Goal: Entertainment & Leisure: Browse casually

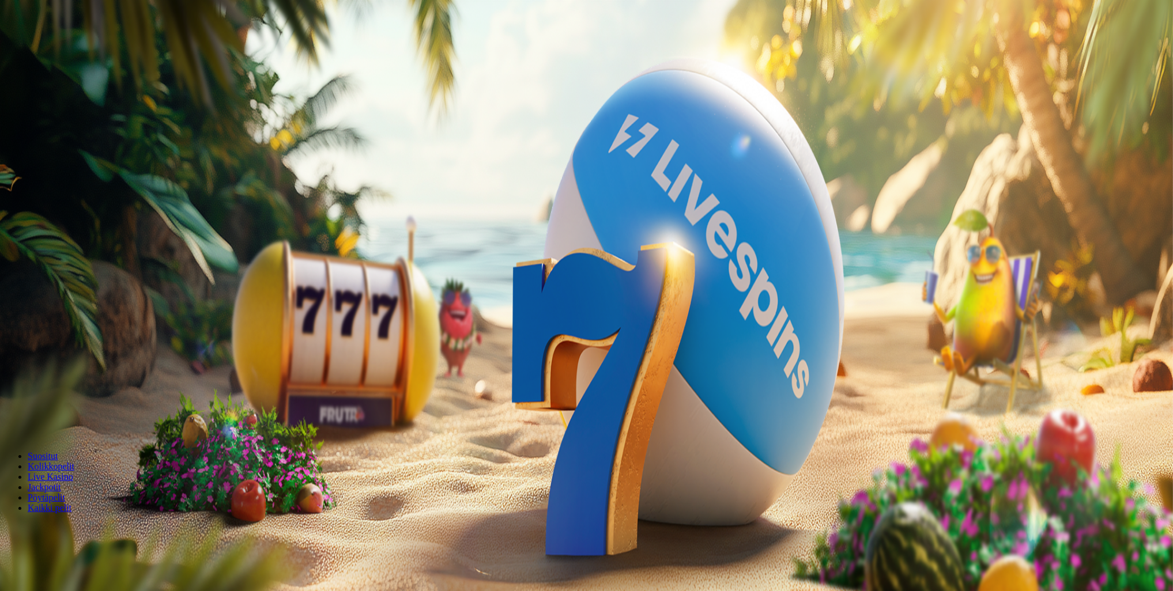
click at [66, 46] on span "Kirjaudu" at bounding box center [80, 41] width 28 height 9
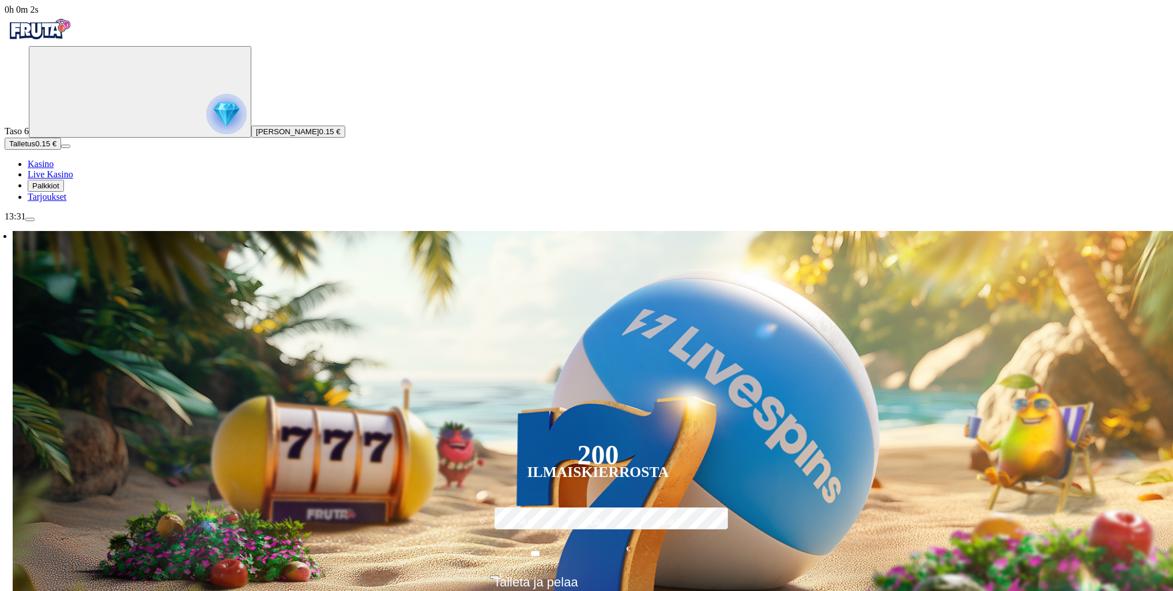
click at [59, 190] on span "Palkkiot" at bounding box center [45, 186] width 27 height 9
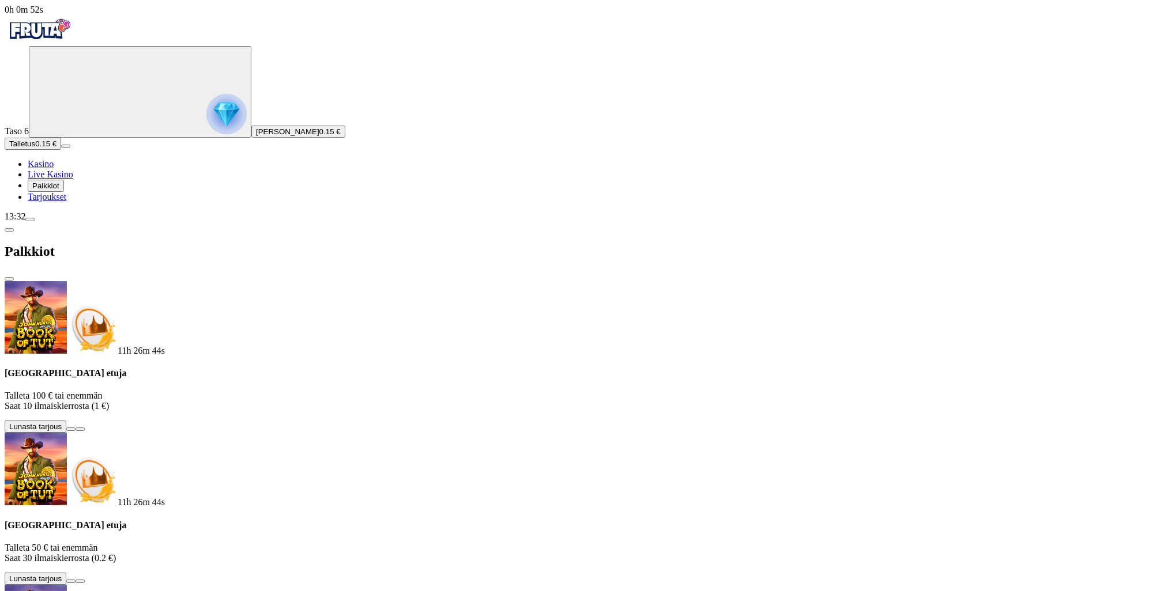
click at [75, 428] on button at bounding box center [70, 429] width 9 height 3
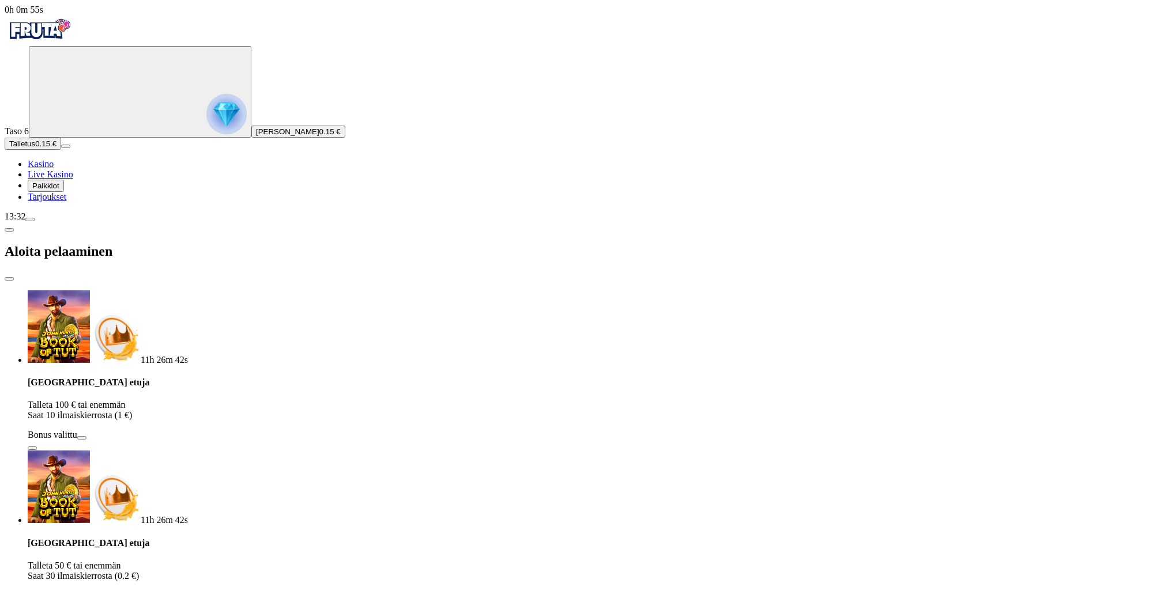
type input "***"
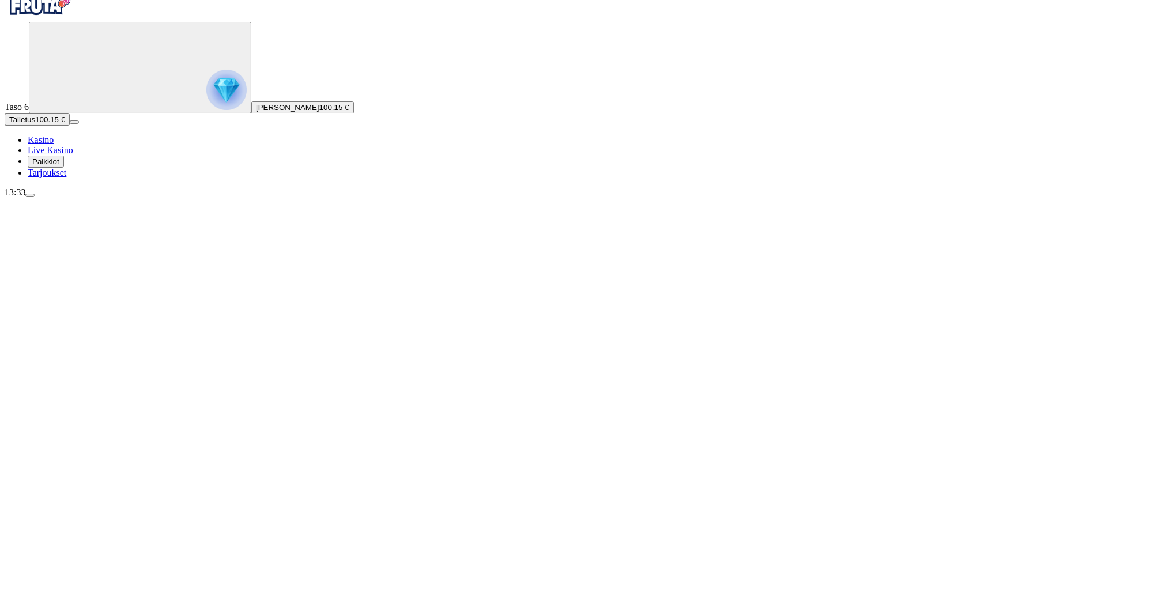
scroll to position [58, 0]
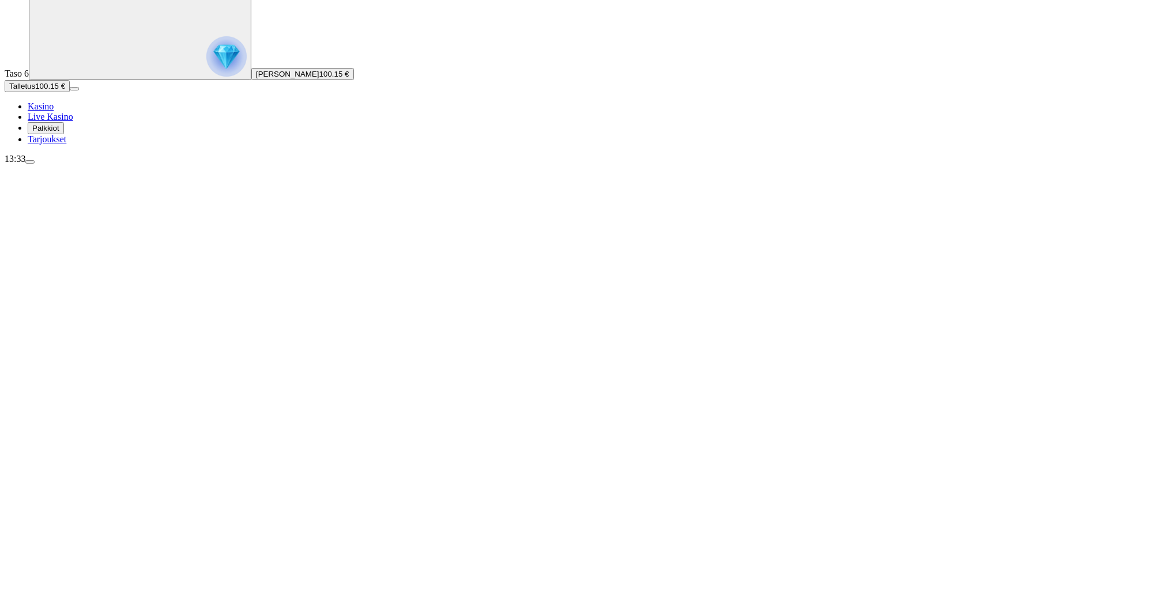
click at [59, 133] on span "Palkkiot" at bounding box center [45, 128] width 27 height 9
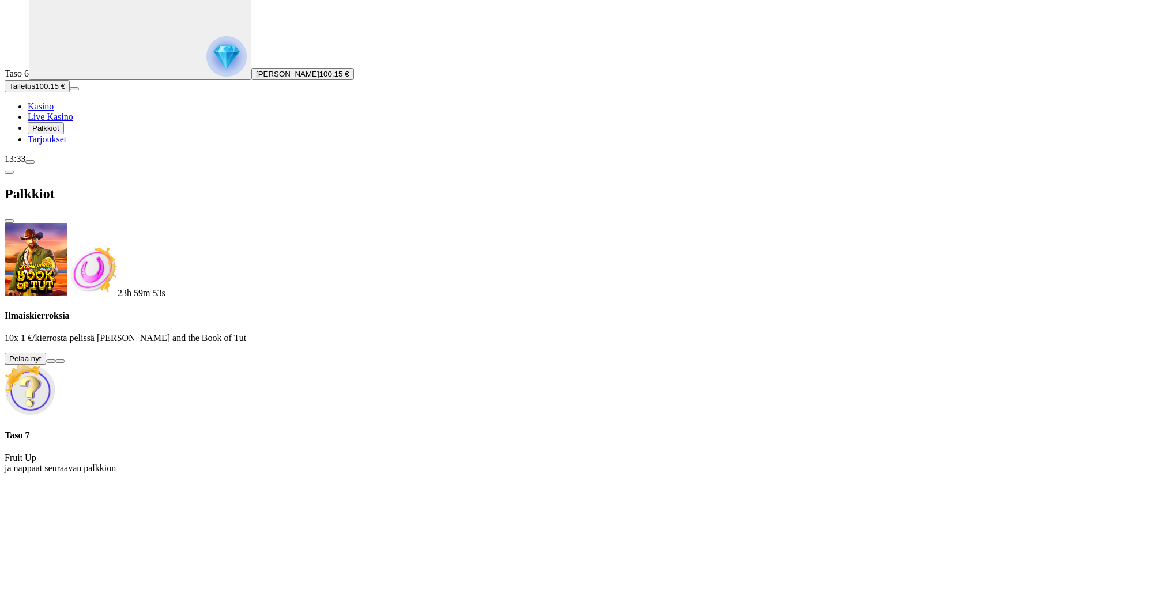
click at [55, 360] on button at bounding box center [50, 361] width 9 height 3
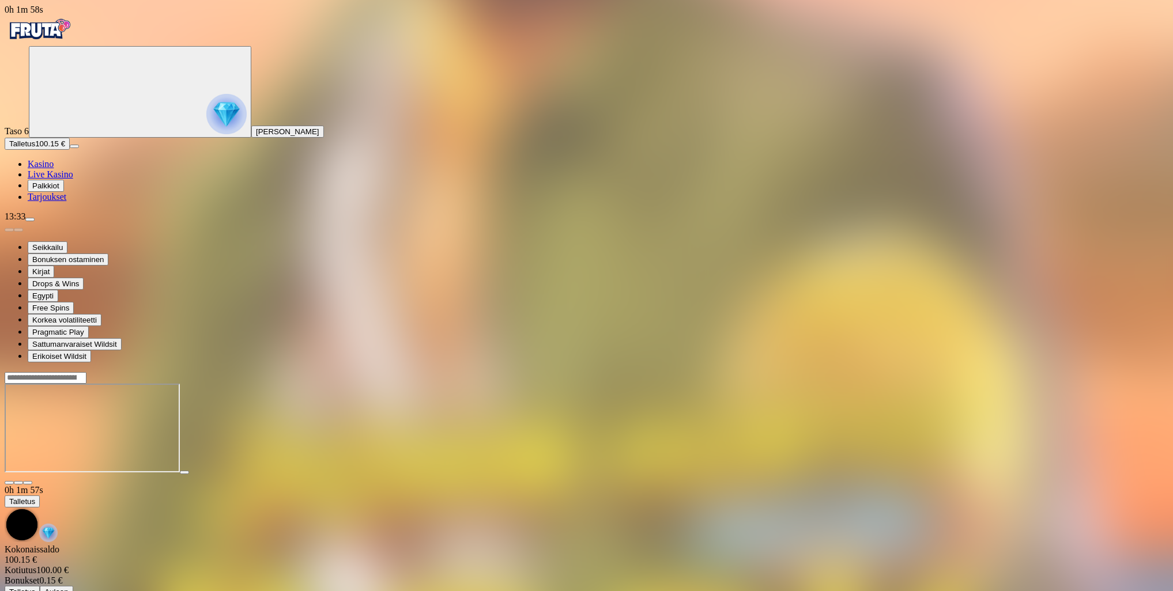
click at [28, 483] on span "fullscreen icon" at bounding box center [28, 483] width 0 height 0
click at [206, 119] on img "Primary" at bounding box center [226, 114] width 40 height 40
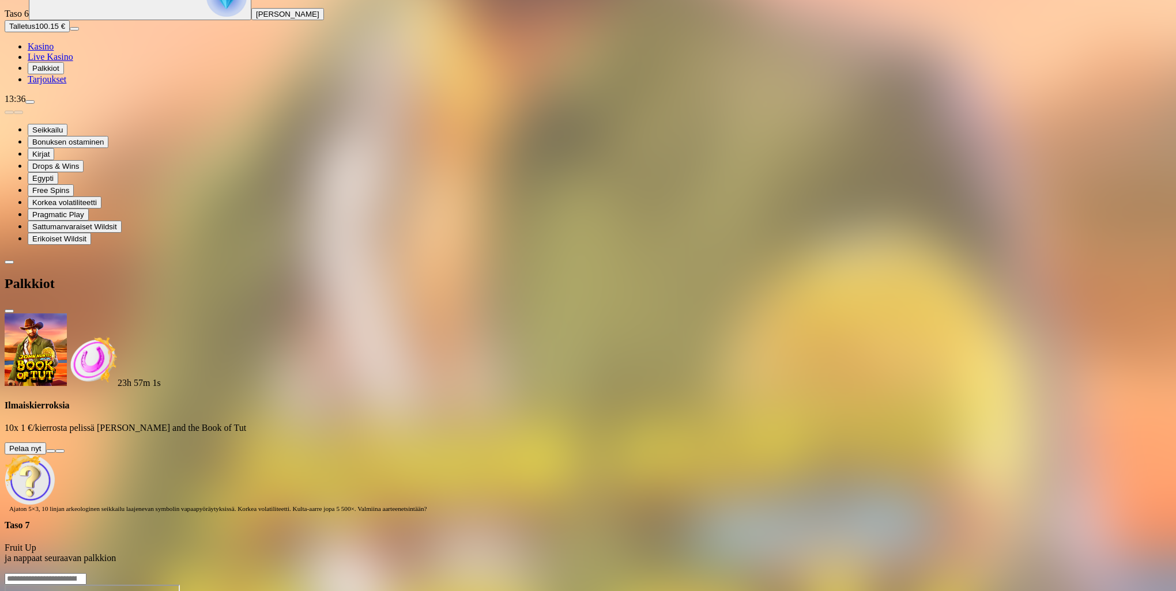
scroll to position [79, 0]
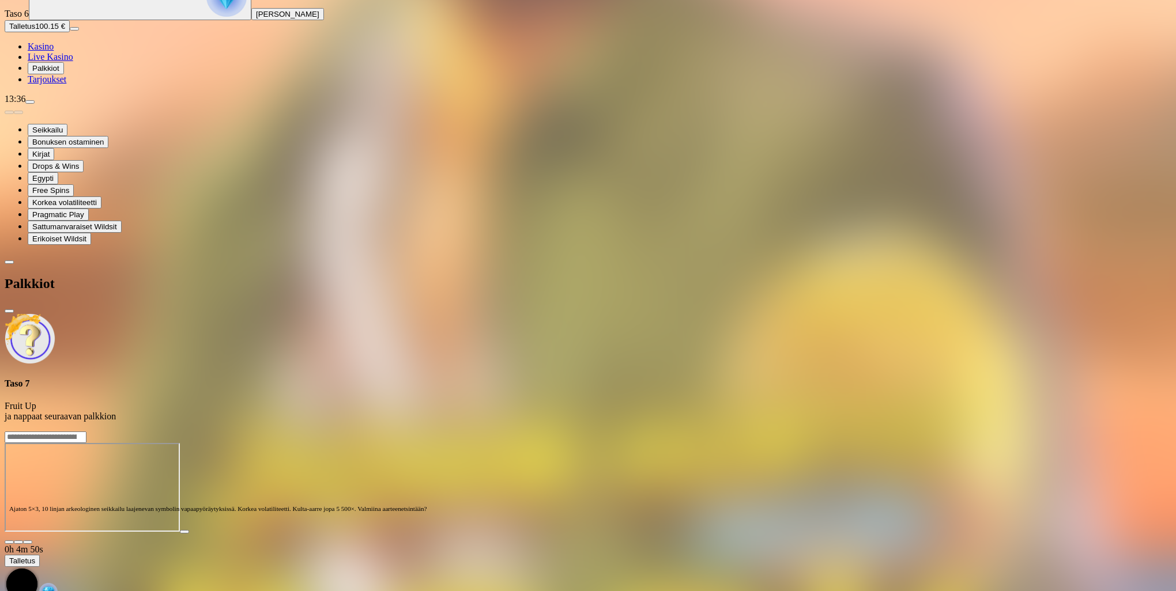
click at [30, 102] on span "menu icon" at bounding box center [30, 102] width 0 height 0
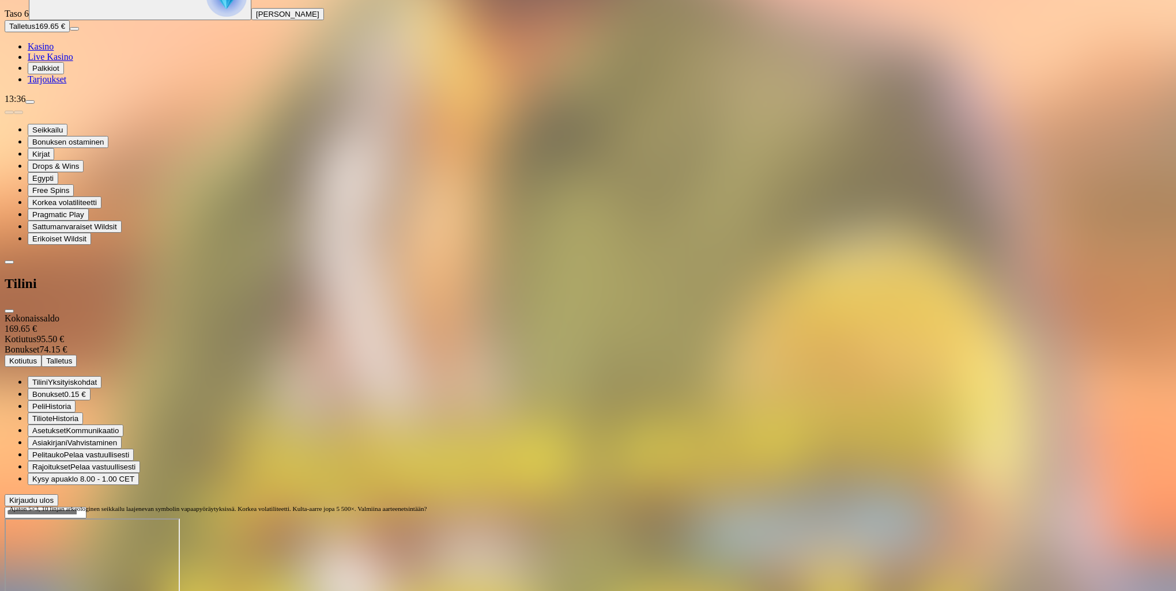
click at [37, 357] on span "Kotiutus" at bounding box center [23, 361] width 28 height 9
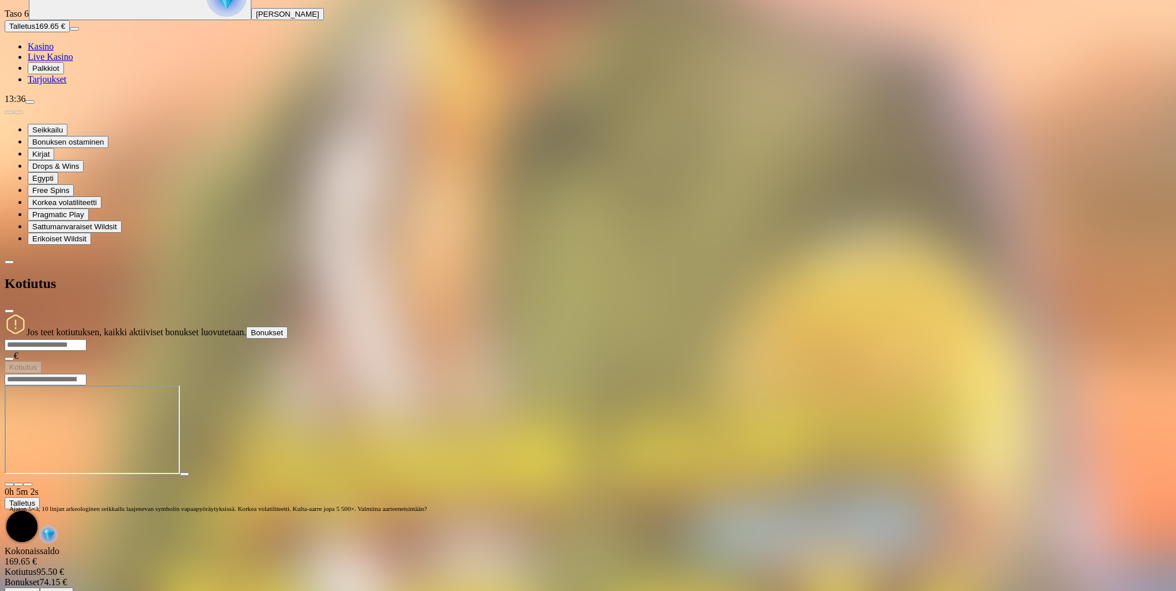
click at [283, 328] on span "Bonukset" at bounding box center [267, 332] width 32 height 9
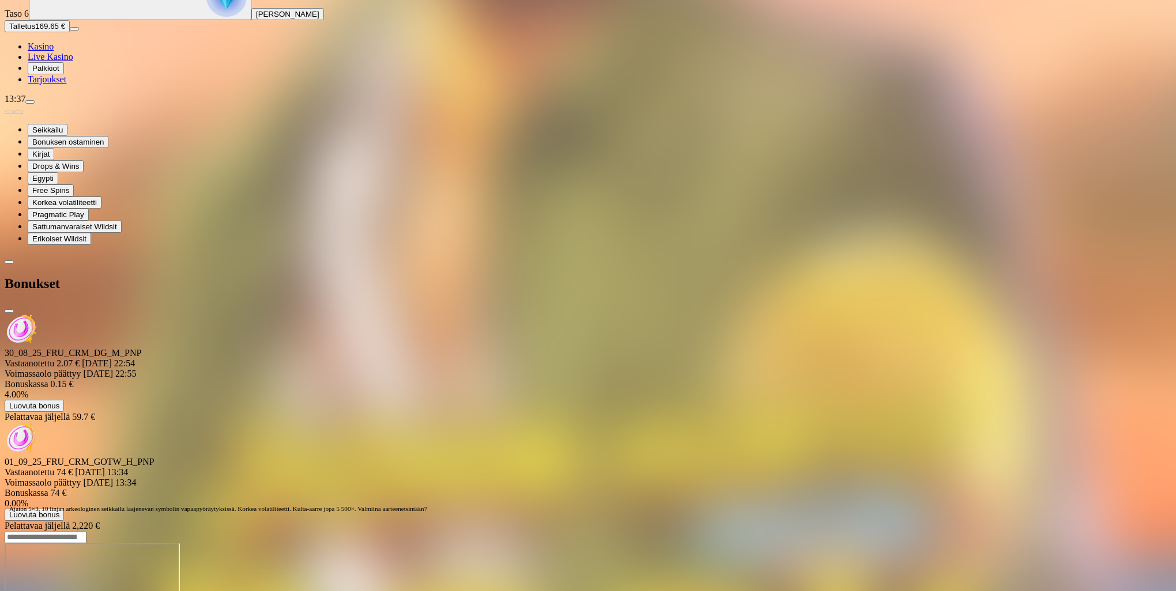
click at [9, 311] on span "close icon" at bounding box center [9, 311] width 0 height 0
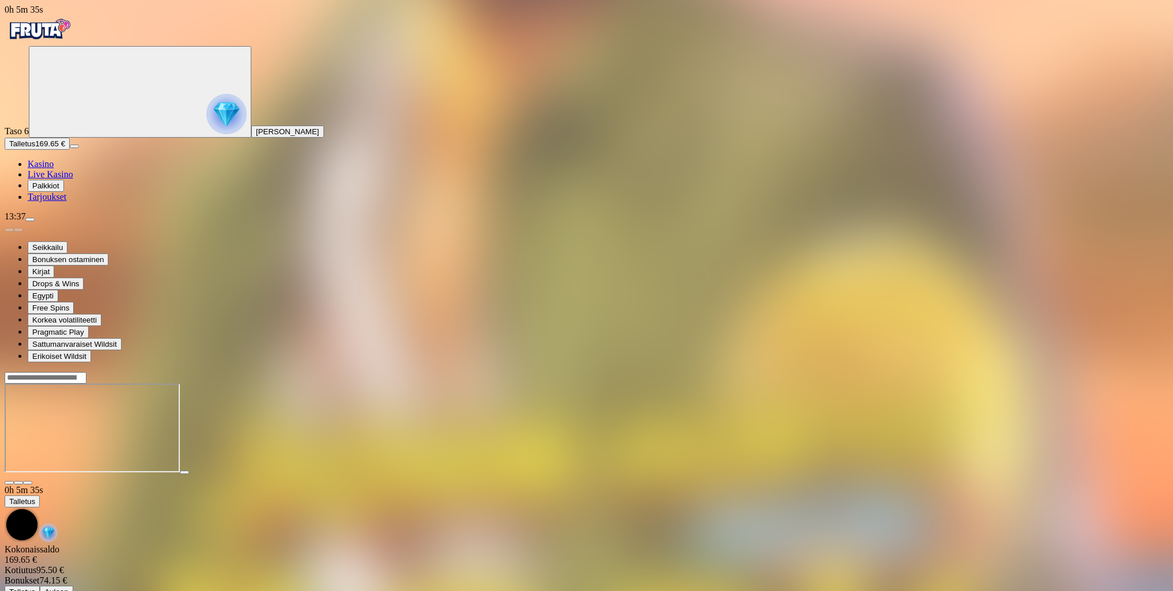
click at [54, 169] on span "Kasino" at bounding box center [41, 164] width 26 height 10
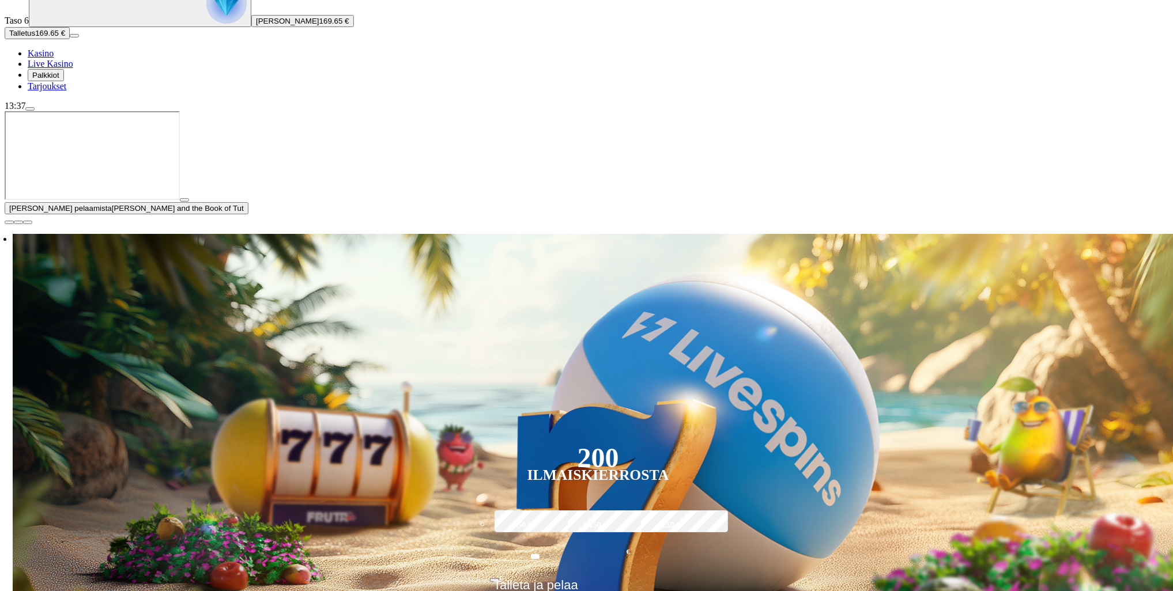
scroll to position [115, 0]
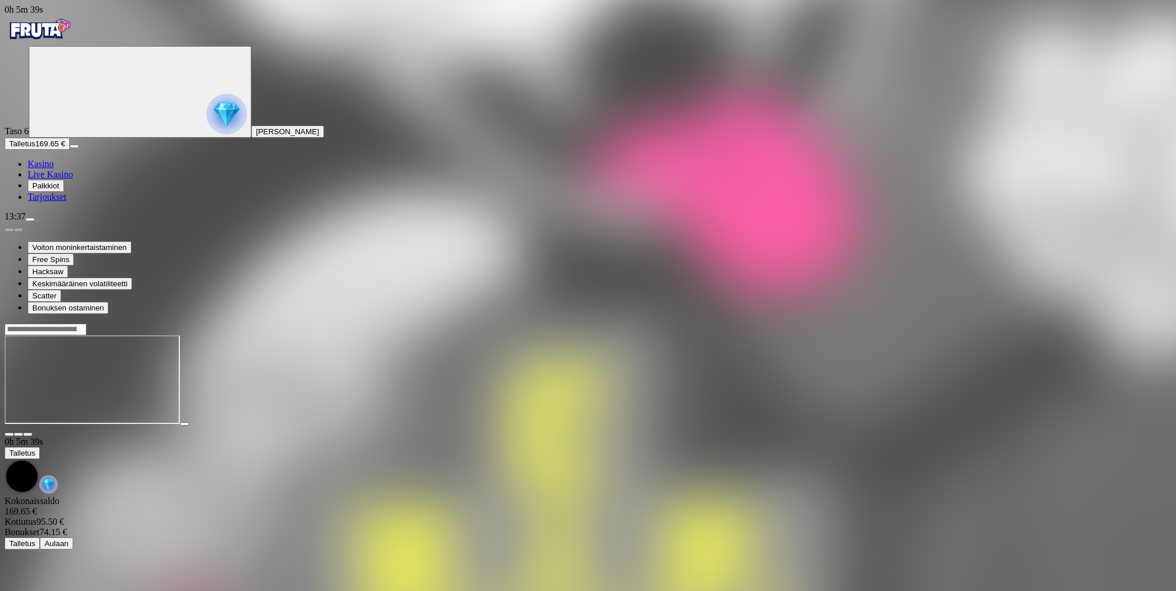
click at [28, 435] on span "fullscreen icon" at bounding box center [28, 435] width 0 height 0
click at [54, 169] on span "Kasino" at bounding box center [41, 164] width 26 height 10
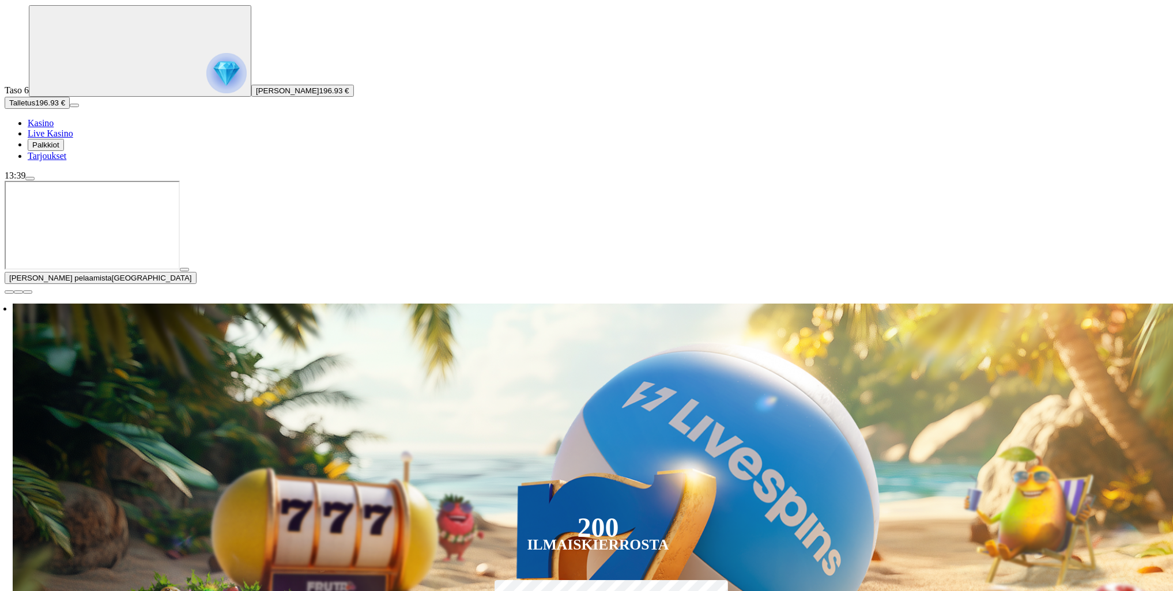
scroll to position [288, 0]
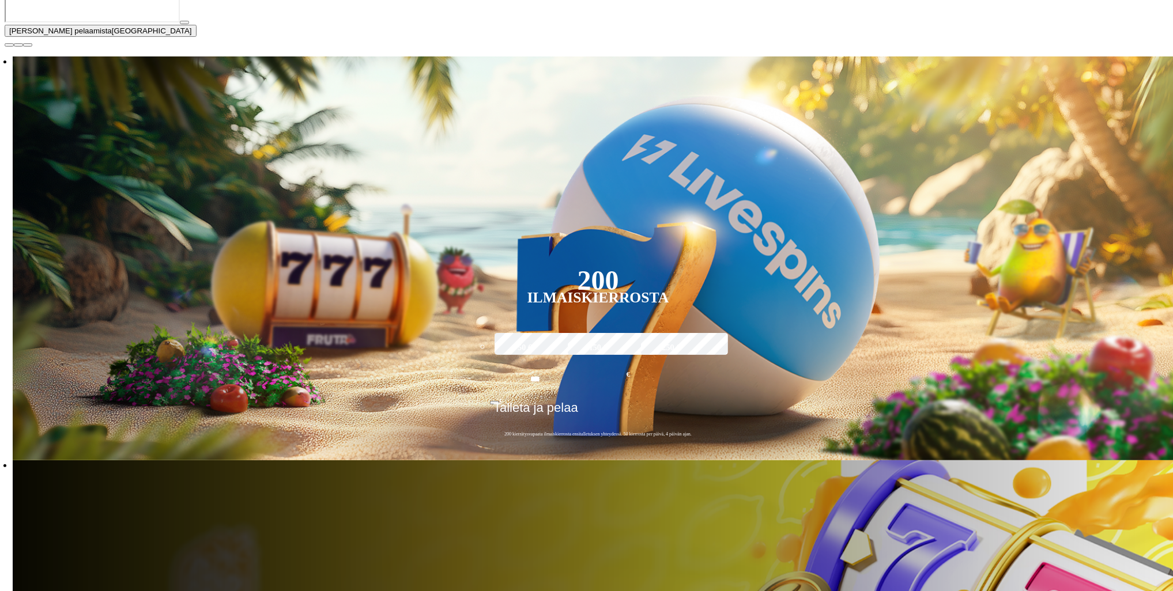
click at [9, 45] on span "close icon" at bounding box center [9, 45] width 0 height 0
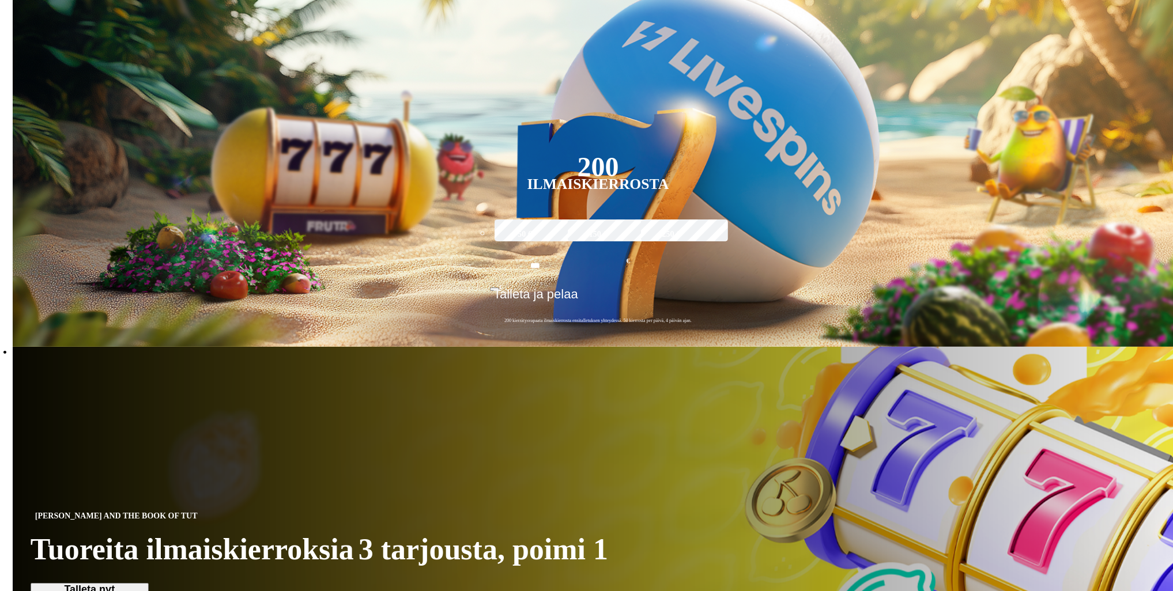
type input "***"
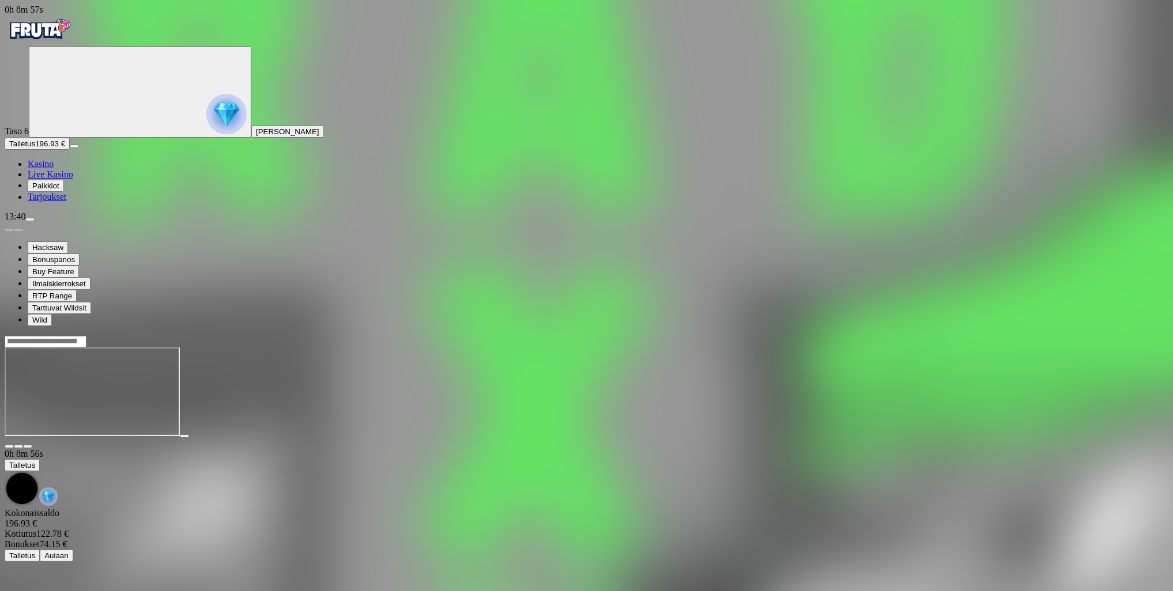
click at [28, 447] on span "fullscreen icon" at bounding box center [28, 447] width 0 height 0
click at [54, 169] on span "Kasino" at bounding box center [41, 164] width 26 height 10
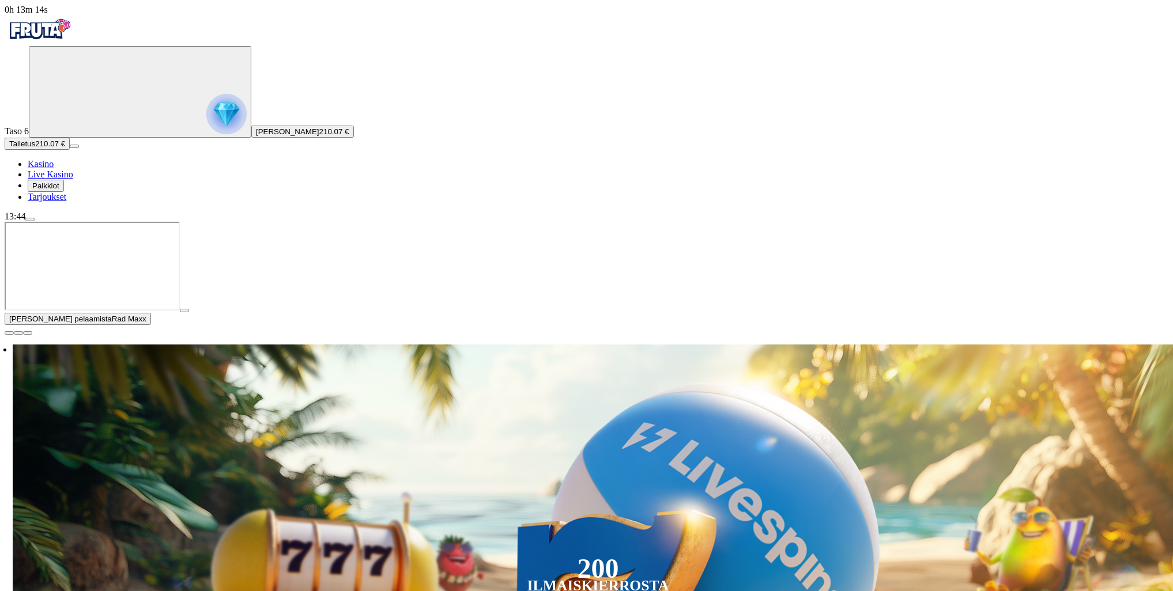
scroll to position [115, 0]
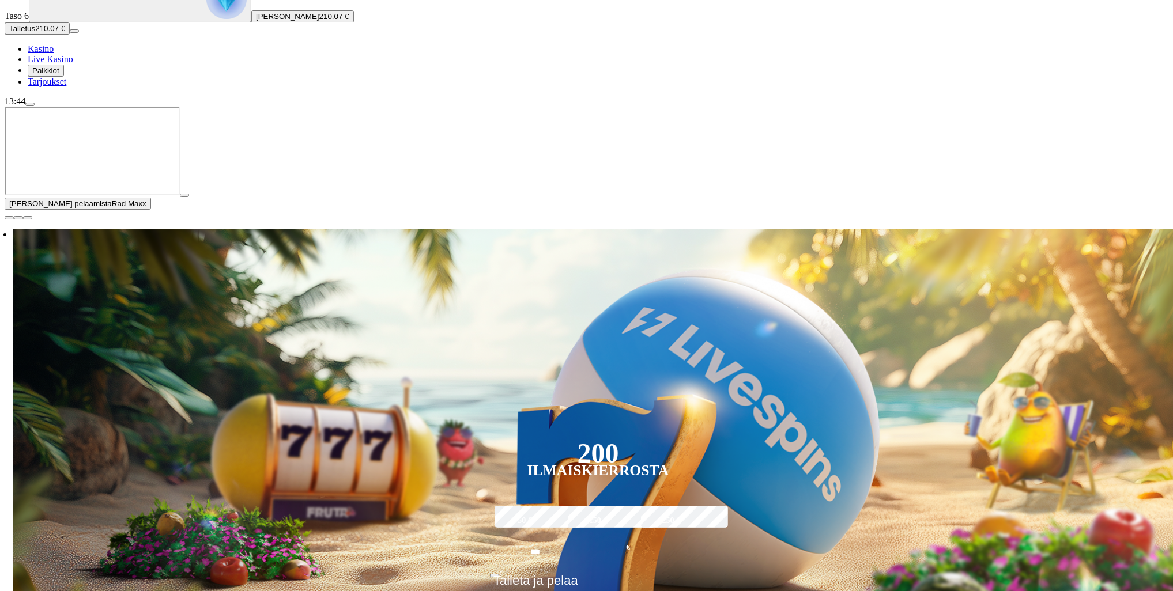
click at [14, 220] on button "button" at bounding box center [9, 217] width 9 height 3
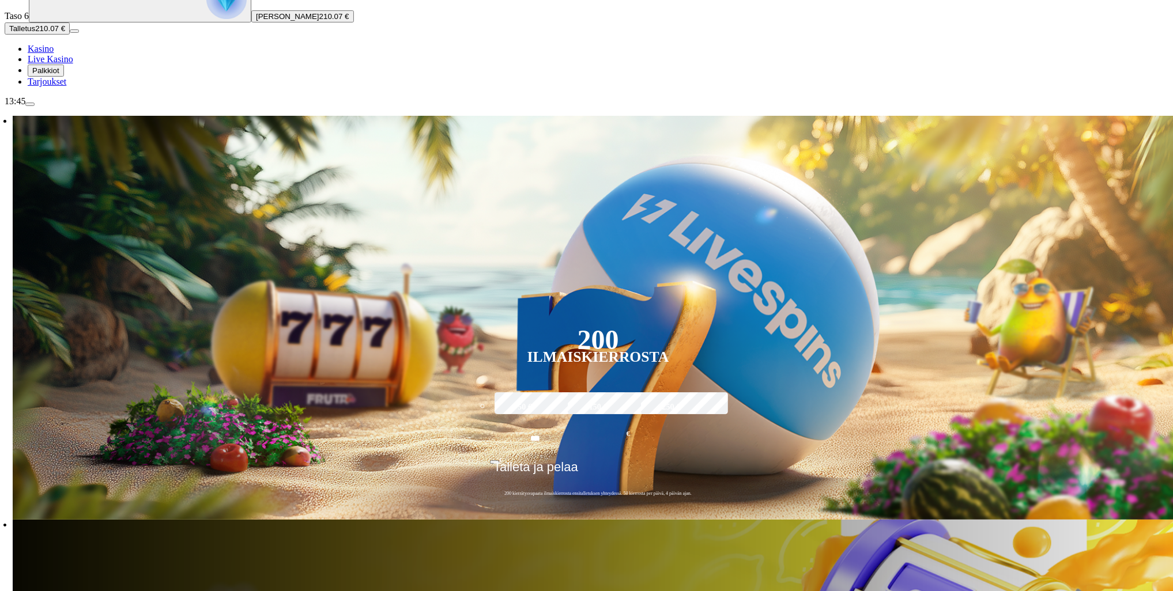
type input "******"
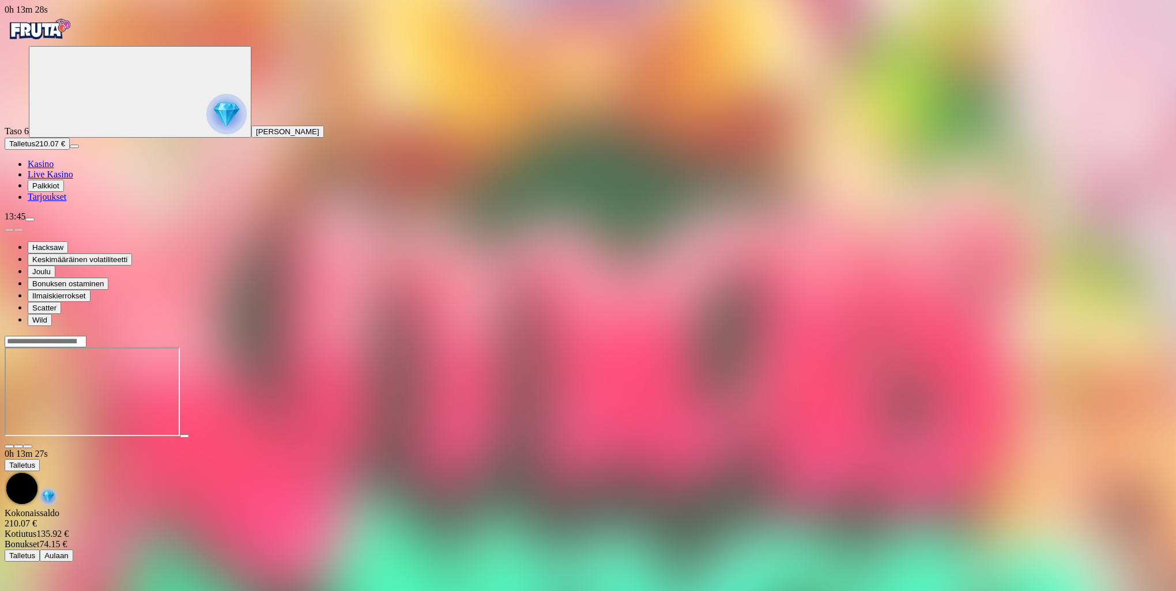
click at [28, 447] on span "fullscreen icon" at bounding box center [28, 447] width 0 height 0
click at [54, 169] on span "Kasino" at bounding box center [41, 164] width 26 height 10
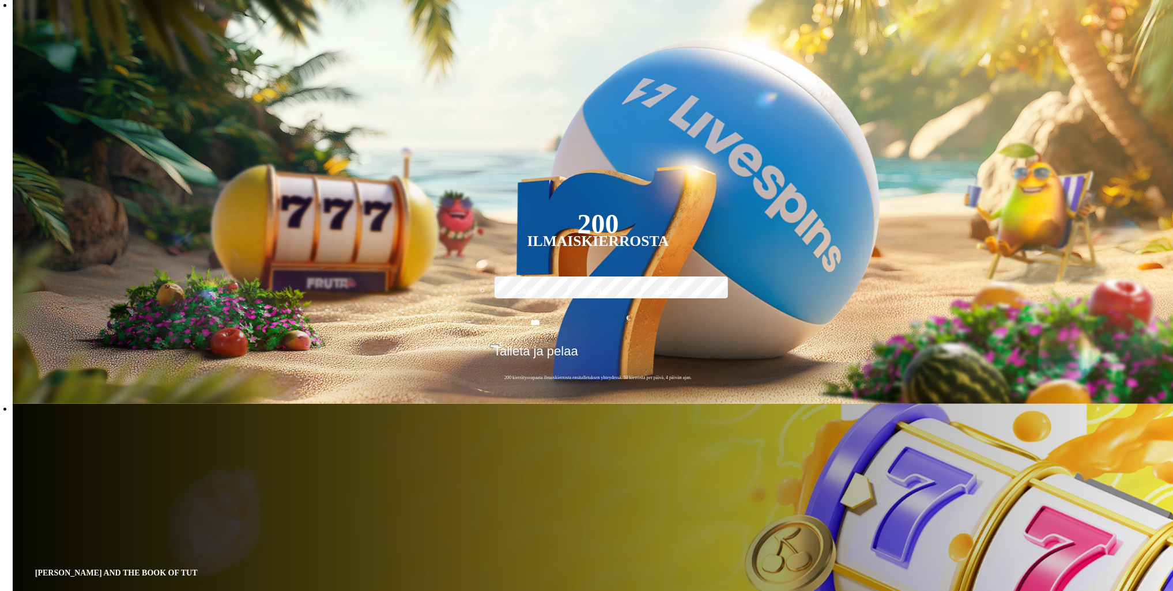
scroll to position [346, 0]
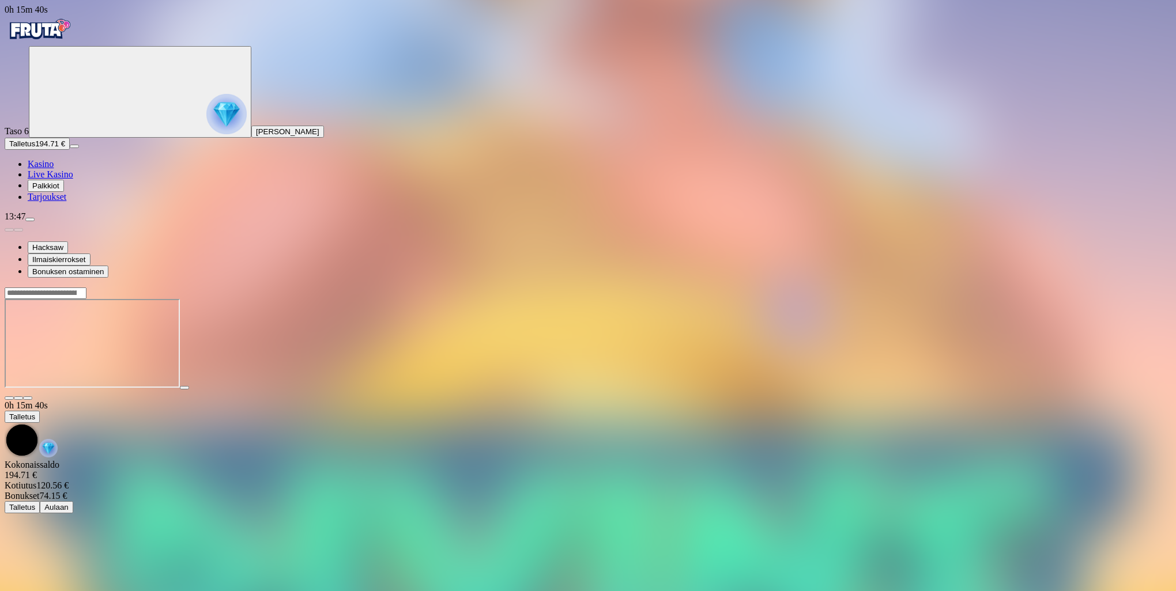
click at [28, 398] on span "fullscreen icon" at bounding box center [28, 398] width 0 height 0
click at [54, 169] on span "Kasino" at bounding box center [41, 164] width 26 height 10
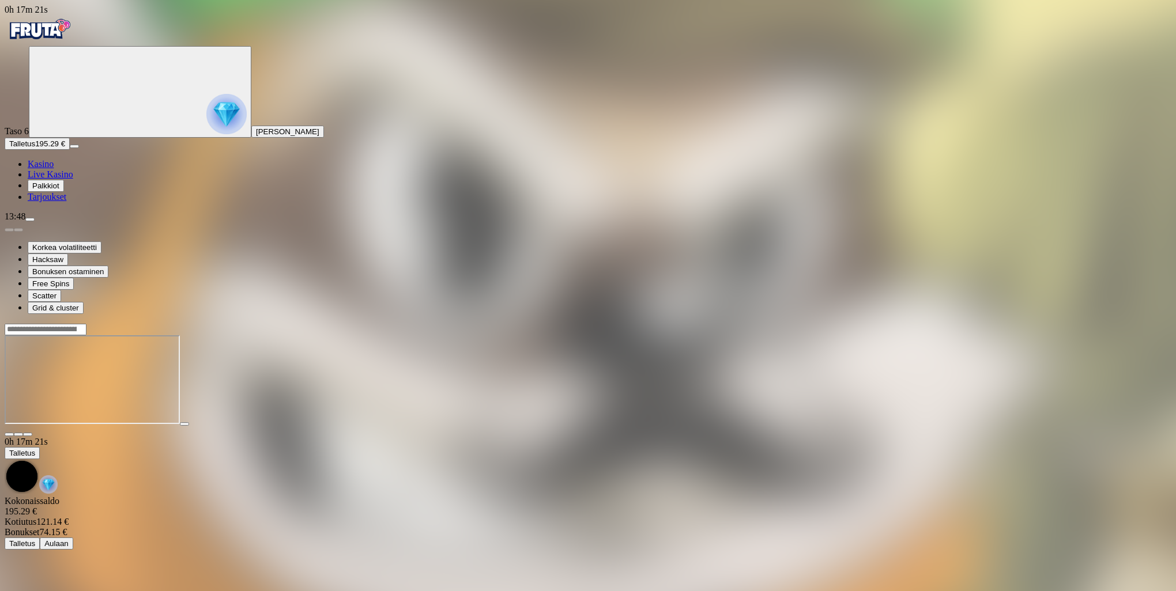
click at [28, 435] on span "fullscreen icon" at bounding box center [28, 435] width 0 height 0
click at [50, 169] on span "Kasino" at bounding box center [41, 164] width 26 height 10
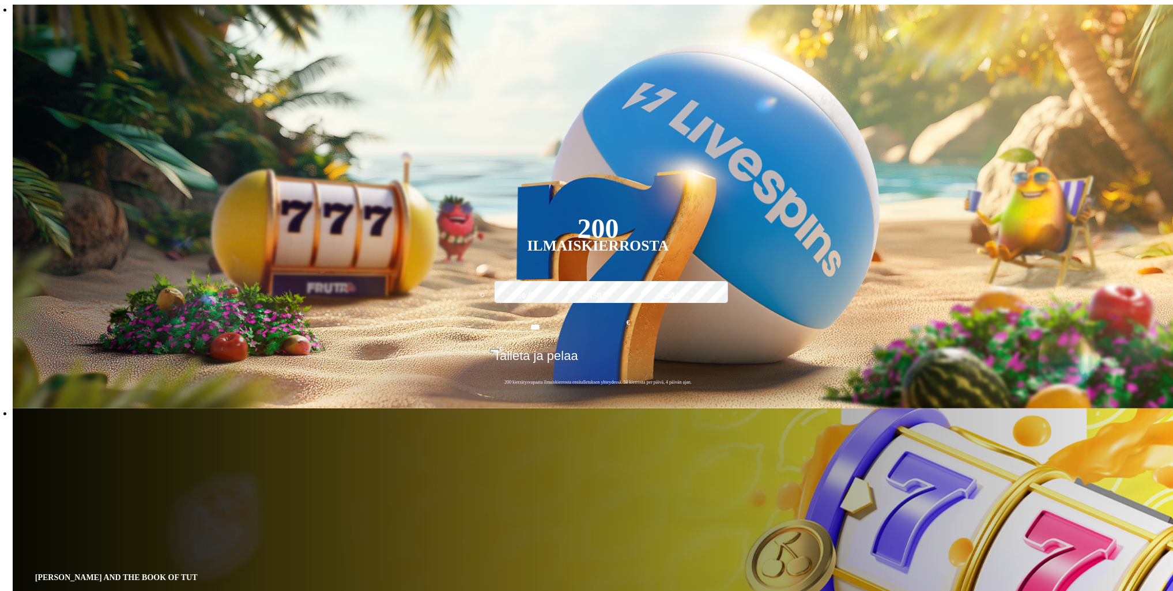
scroll to position [346, 0]
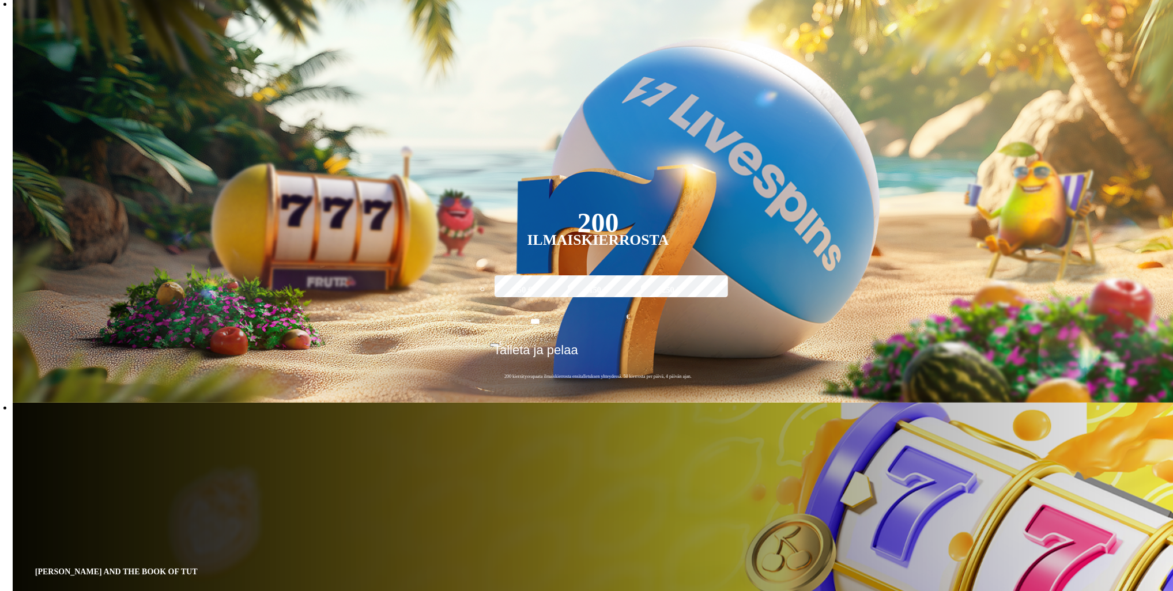
type input "*****"
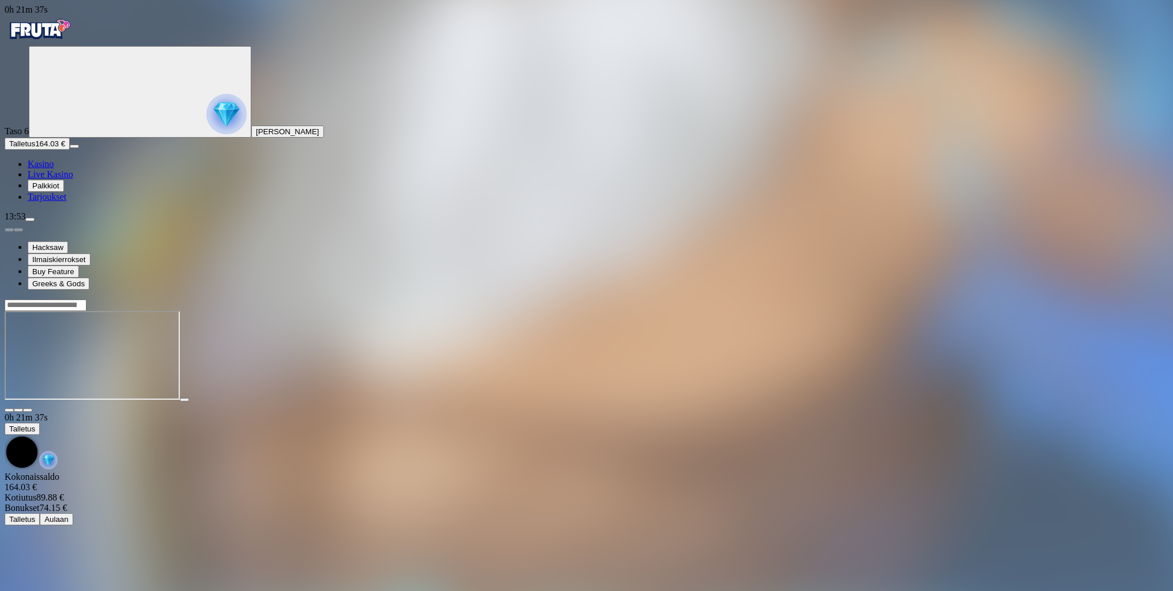
drag, startPoint x: 1113, startPoint y: 38, endPoint x: 1112, endPoint y: 82, distance: 44.4
click at [28, 410] on span "fullscreen icon" at bounding box center [28, 410] width 0 height 0
click at [54, 169] on span "Kasino" at bounding box center [41, 164] width 26 height 10
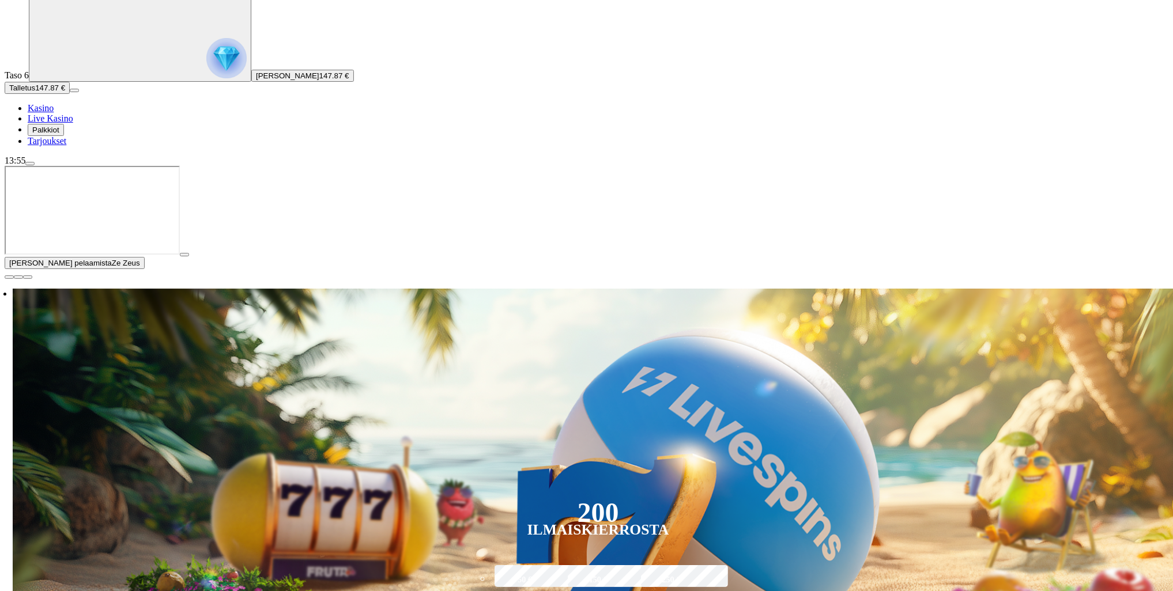
scroll to position [173, 0]
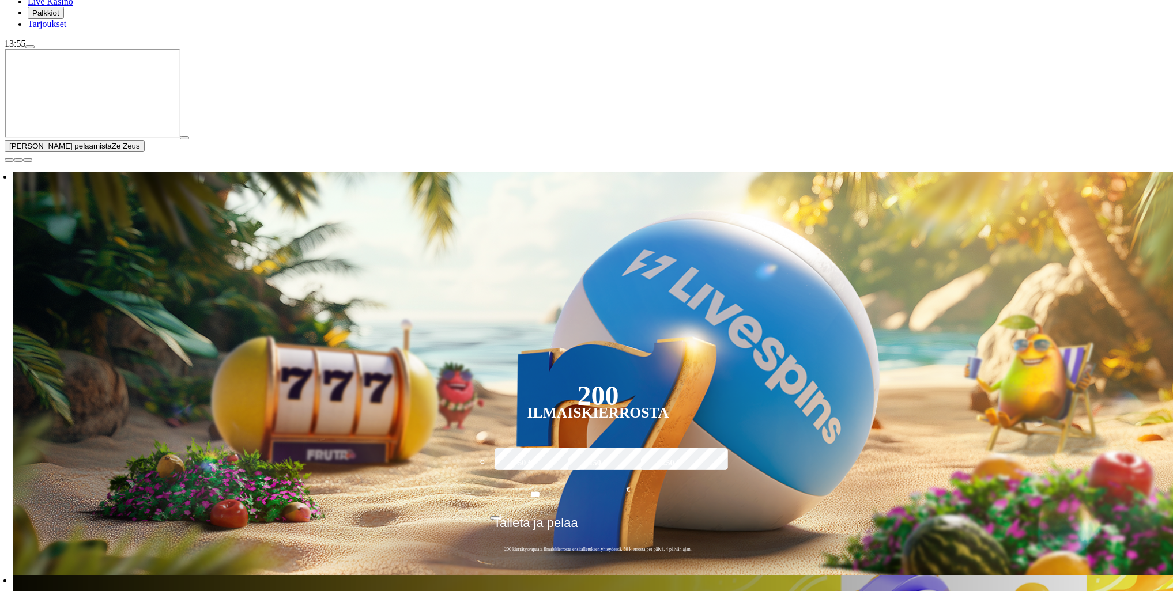
click at [9, 160] on span "close icon" at bounding box center [9, 160] width 0 height 0
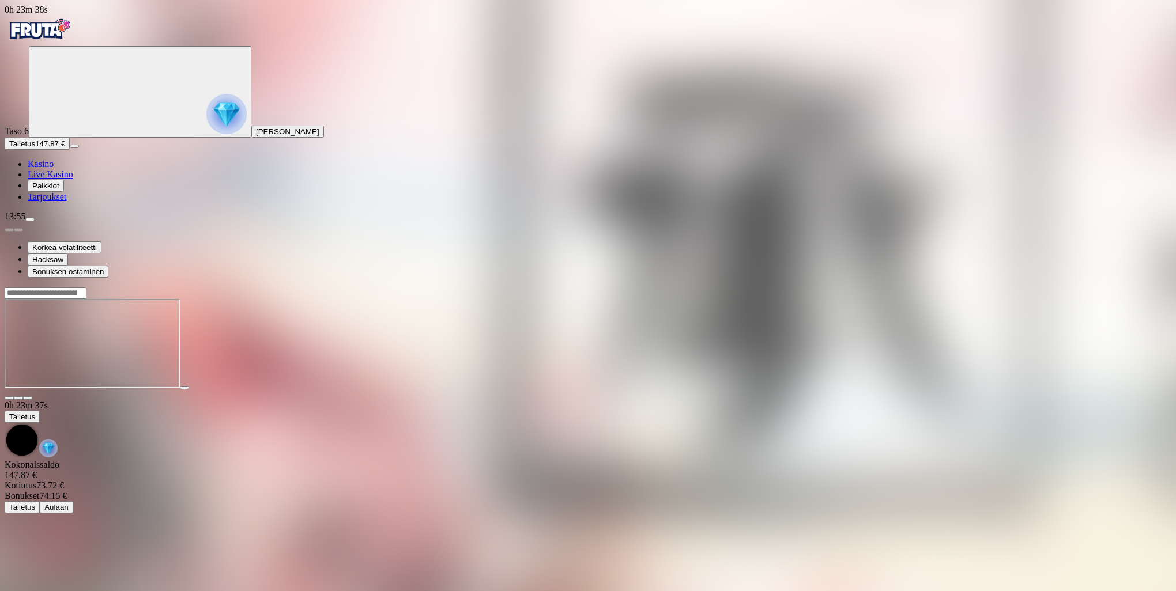
click at [28, 398] on span "fullscreen icon" at bounding box center [28, 398] width 0 height 0
click at [54, 169] on span "Kasino" at bounding box center [41, 164] width 26 height 10
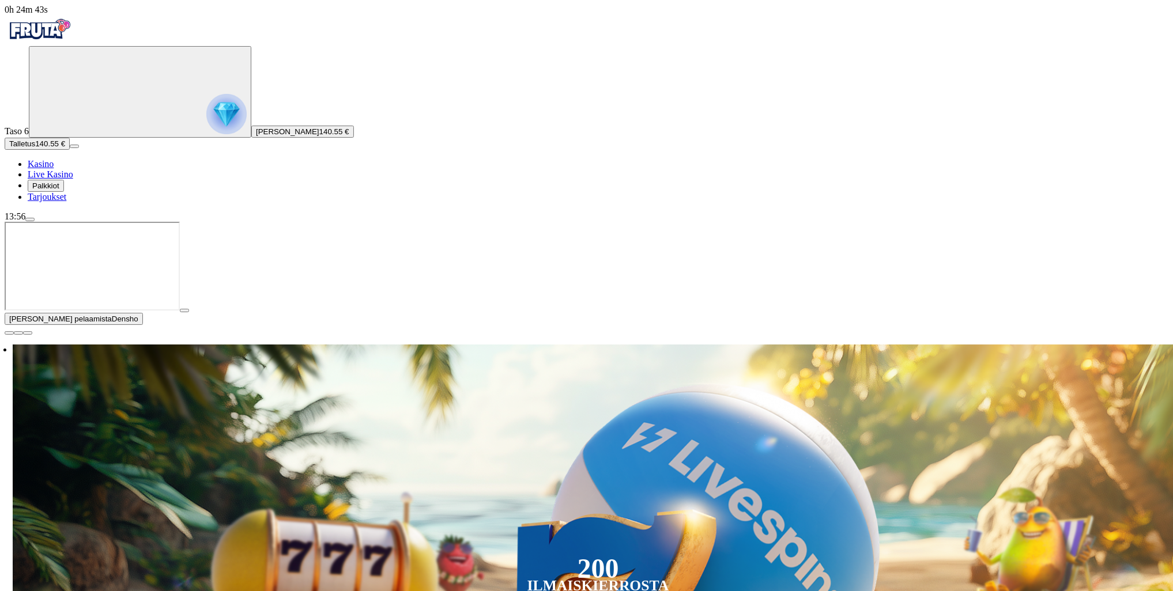
scroll to position [115, 0]
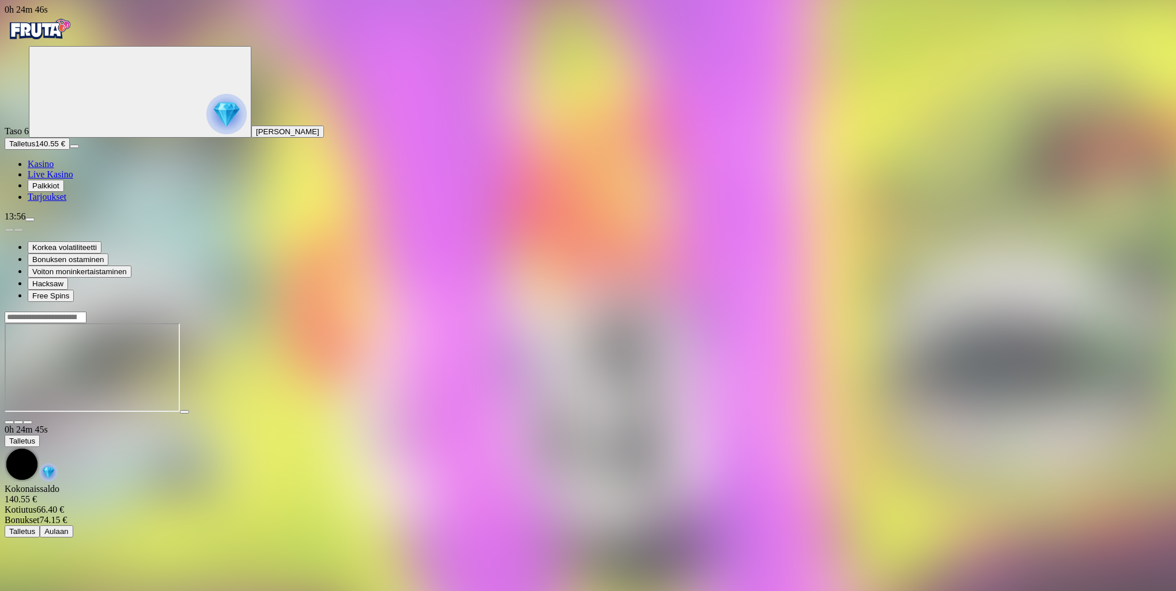
click at [28, 422] on span "fullscreen icon" at bounding box center [28, 422] width 0 height 0
click at [54, 169] on span "Kasino" at bounding box center [41, 164] width 26 height 10
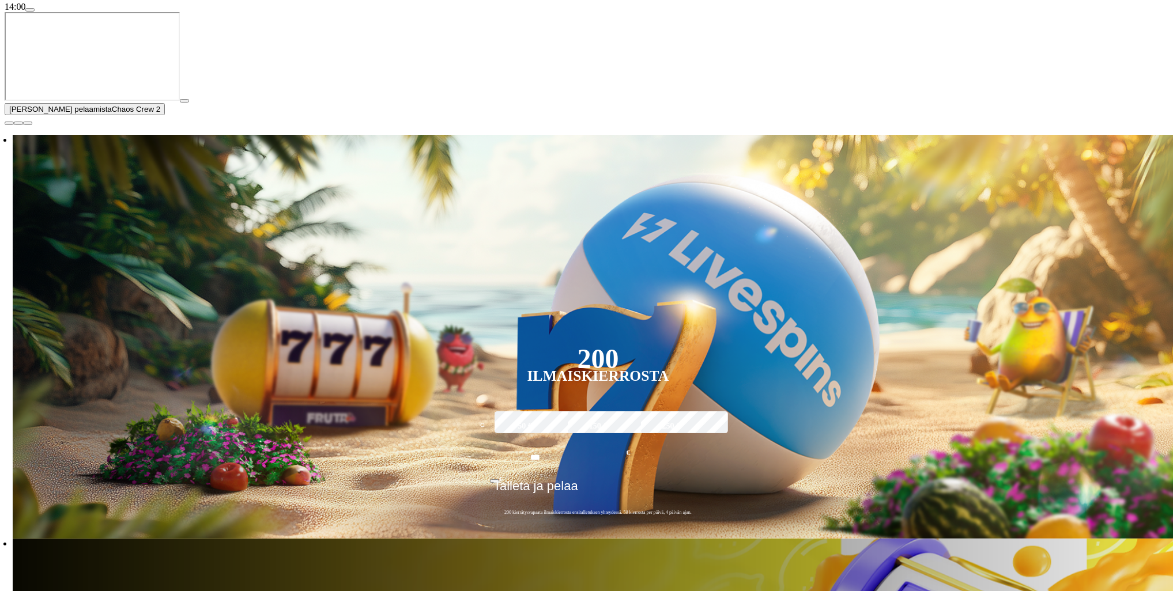
scroll to position [231, 0]
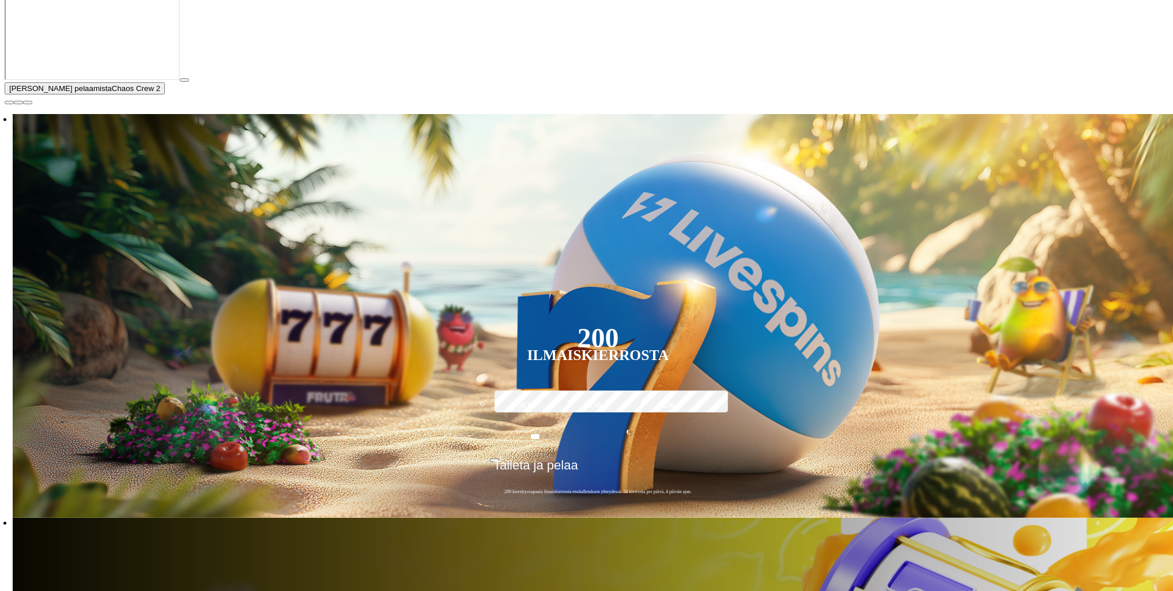
click at [9, 103] on span "close icon" at bounding box center [9, 103] width 0 height 0
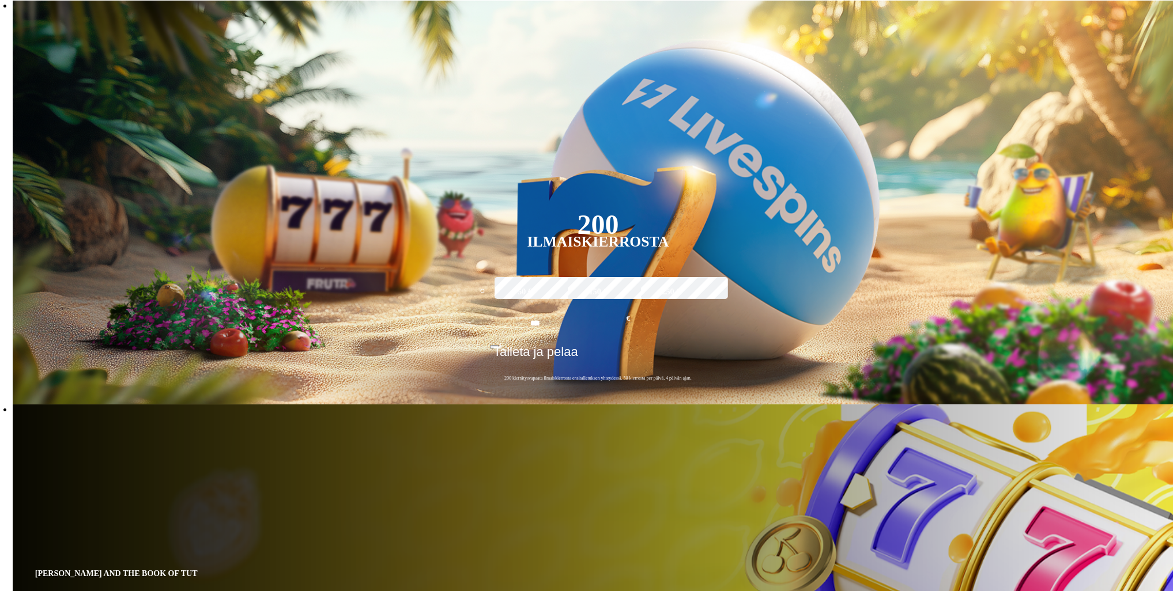
type input "****"
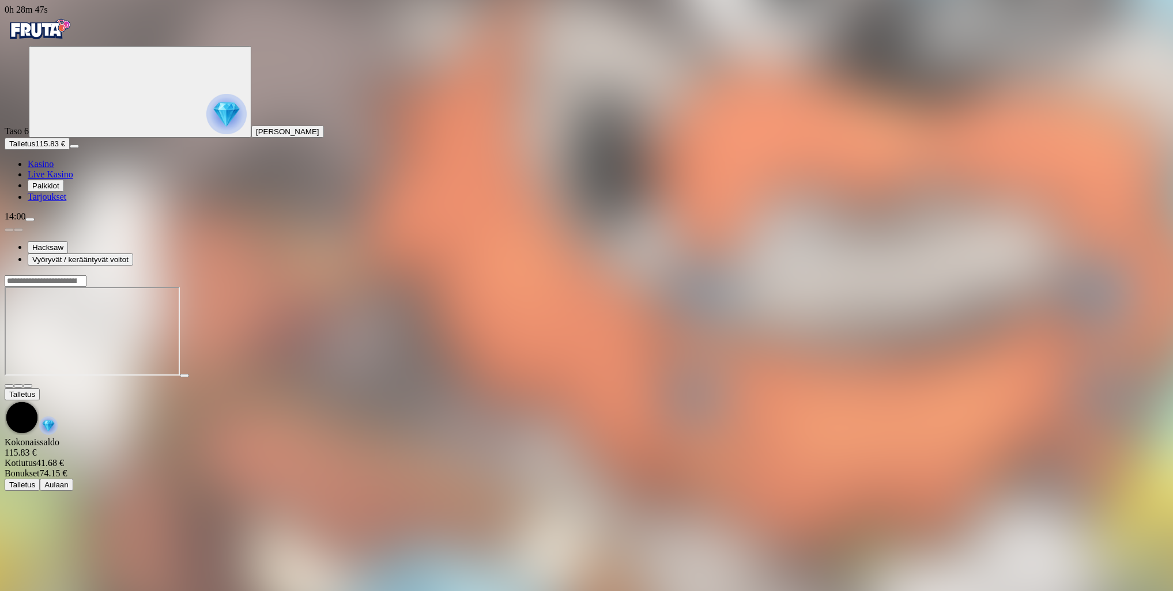
click at [32, 384] on button "button" at bounding box center [27, 385] width 9 height 3
click at [44, 169] on link "Kasino" at bounding box center [41, 164] width 26 height 10
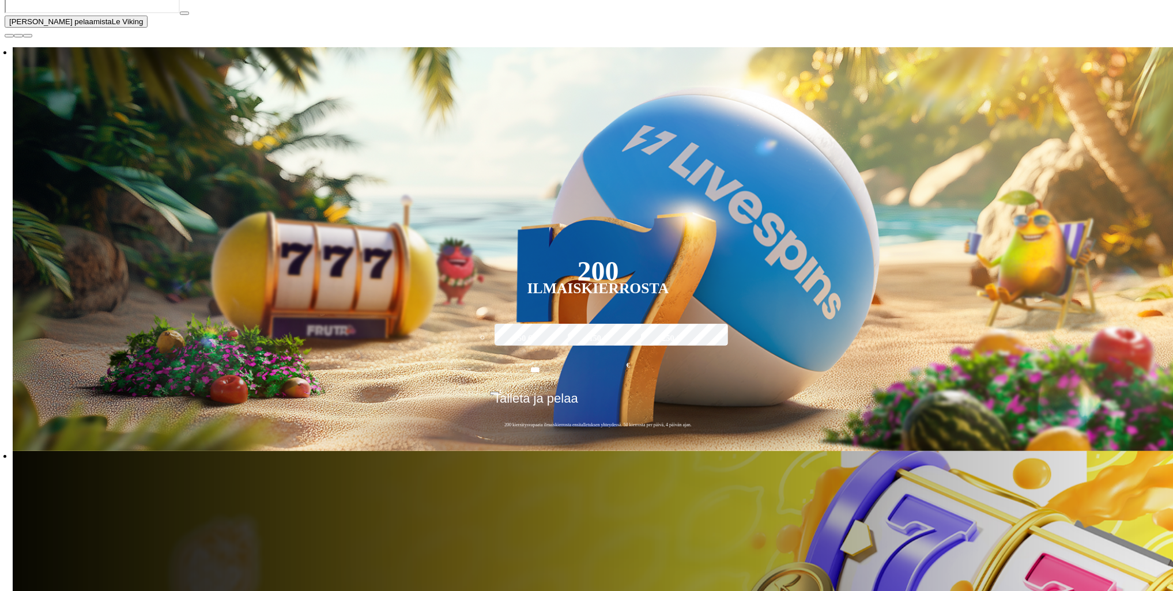
scroll to position [461, 0]
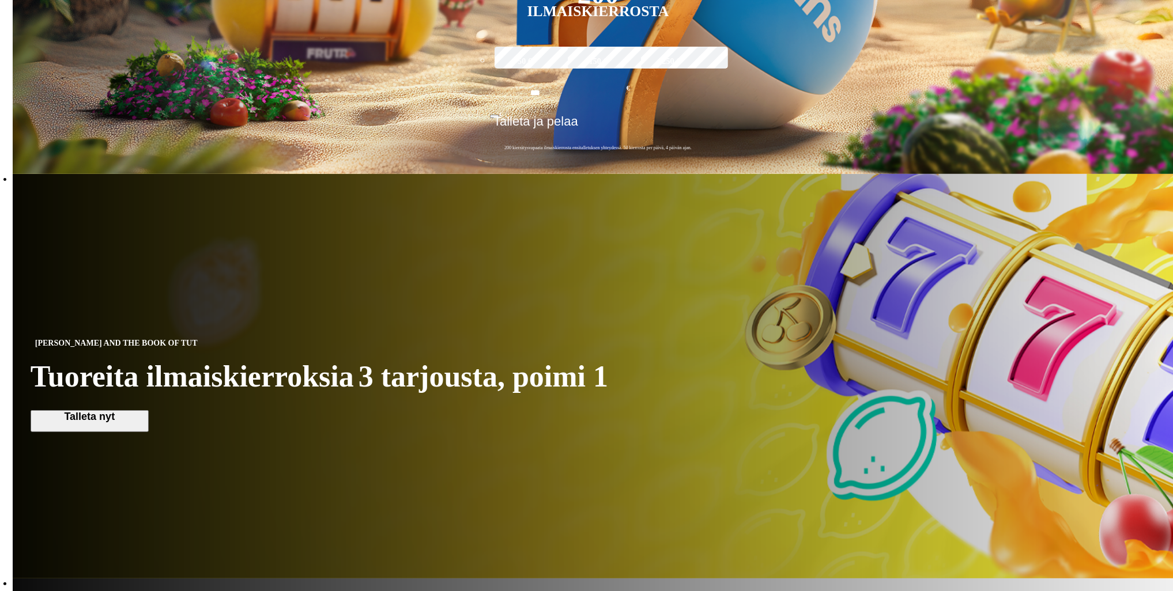
scroll to position [807, 0]
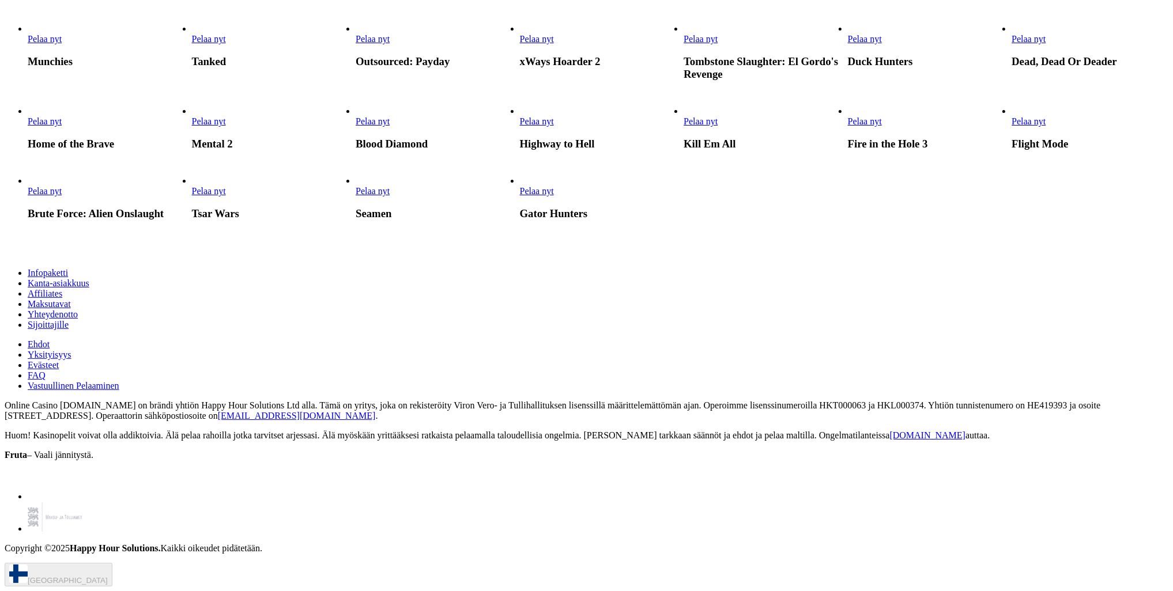
scroll to position [2939, 0]
click at [28, 197] on link "Brute Force: Alien Onslaught" at bounding box center [28, 197] width 0 height 0
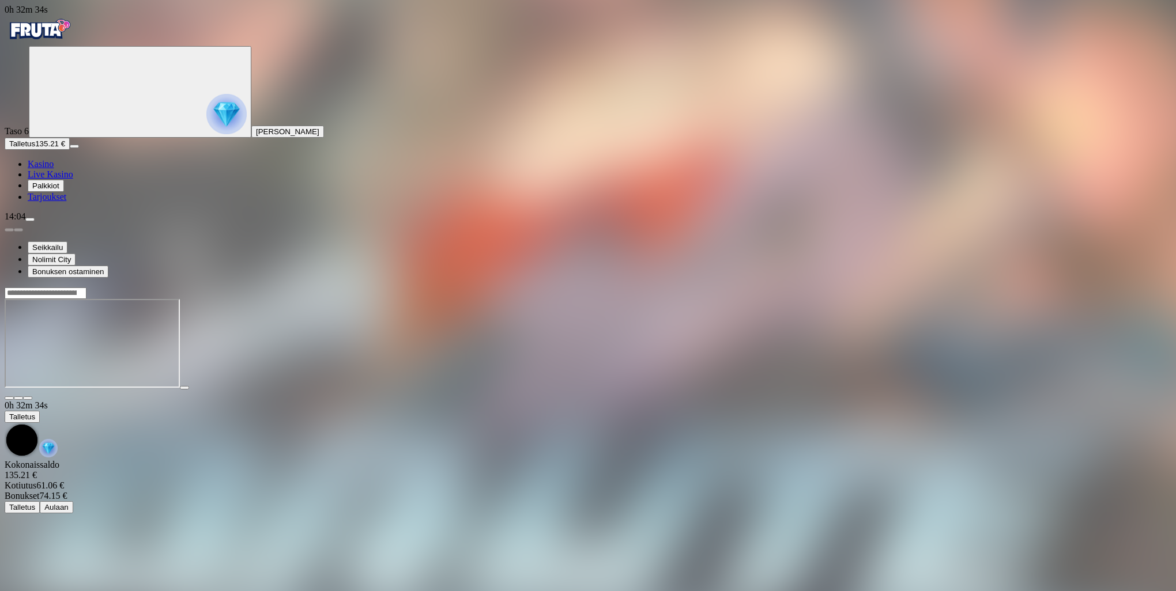
click at [28, 398] on span "fullscreen icon" at bounding box center [28, 398] width 0 height 0
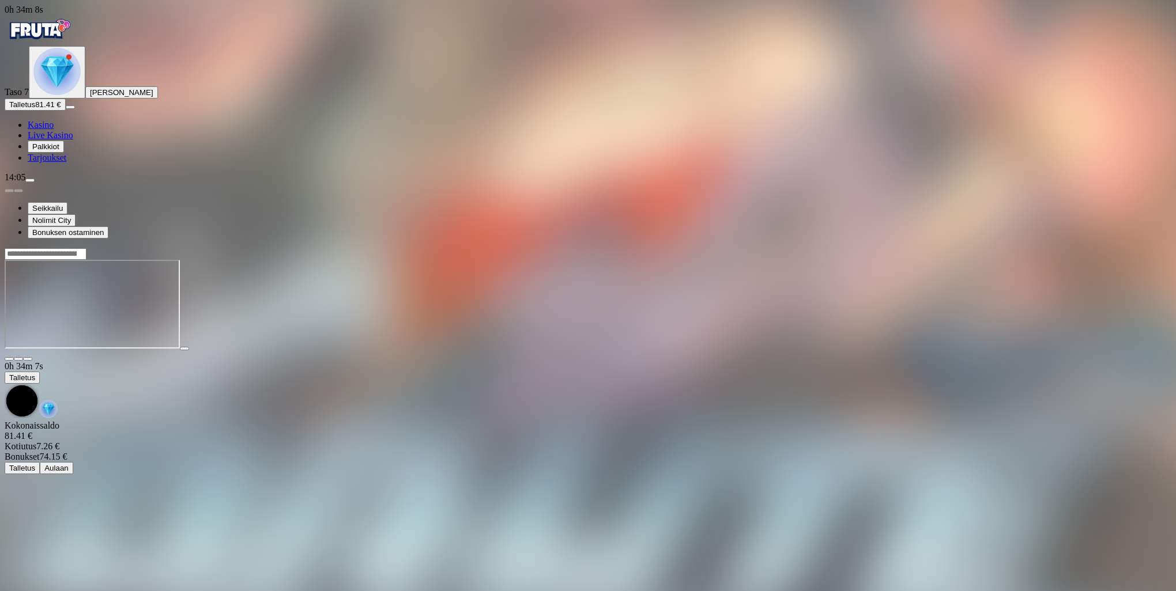
click at [28, 359] on span "fullscreen icon" at bounding box center [28, 359] width 0 height 0
click at [52, 130] on span "Kasino" at bounding box center [41, 125] width 26 height 10
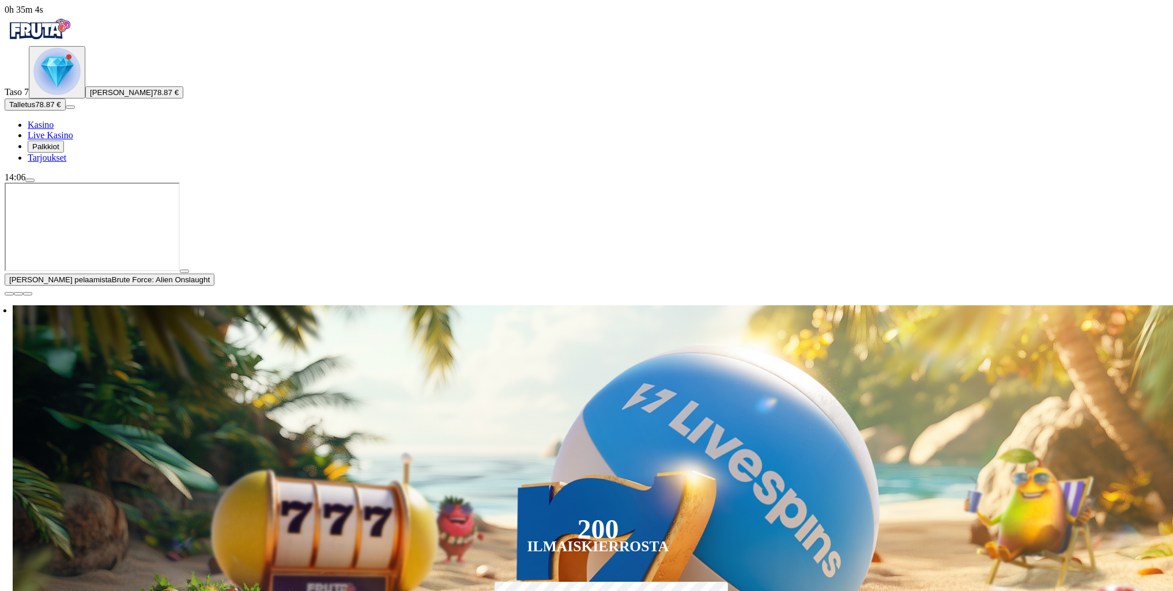
scroll to position [231, 0]
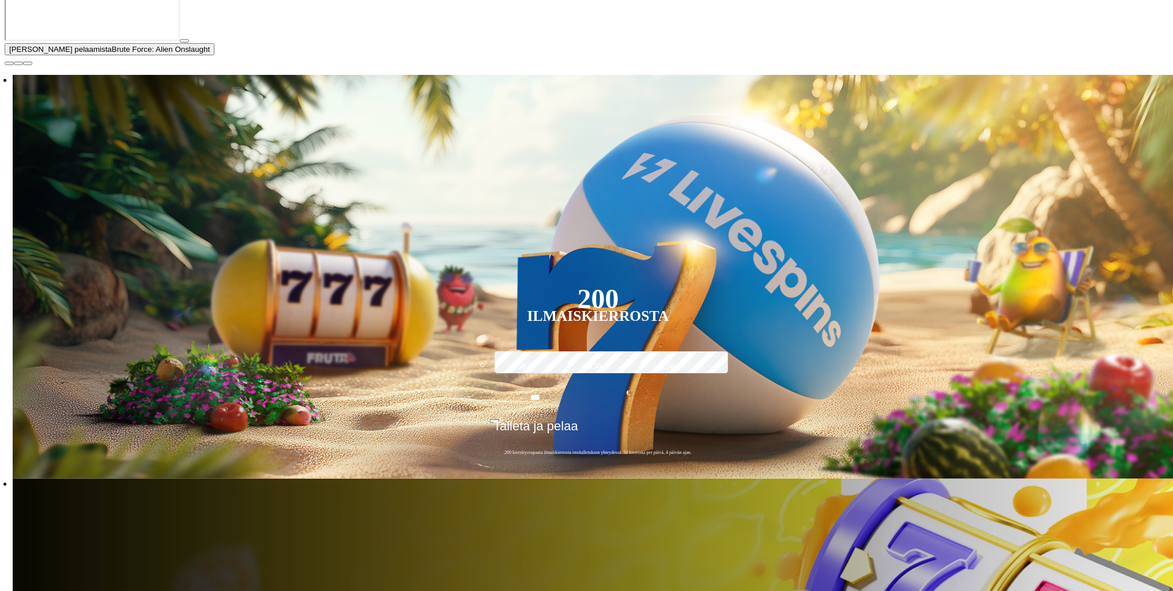
click at [9, 63] on span "close icon" at bounding box center [9, 63] width 0 height 0
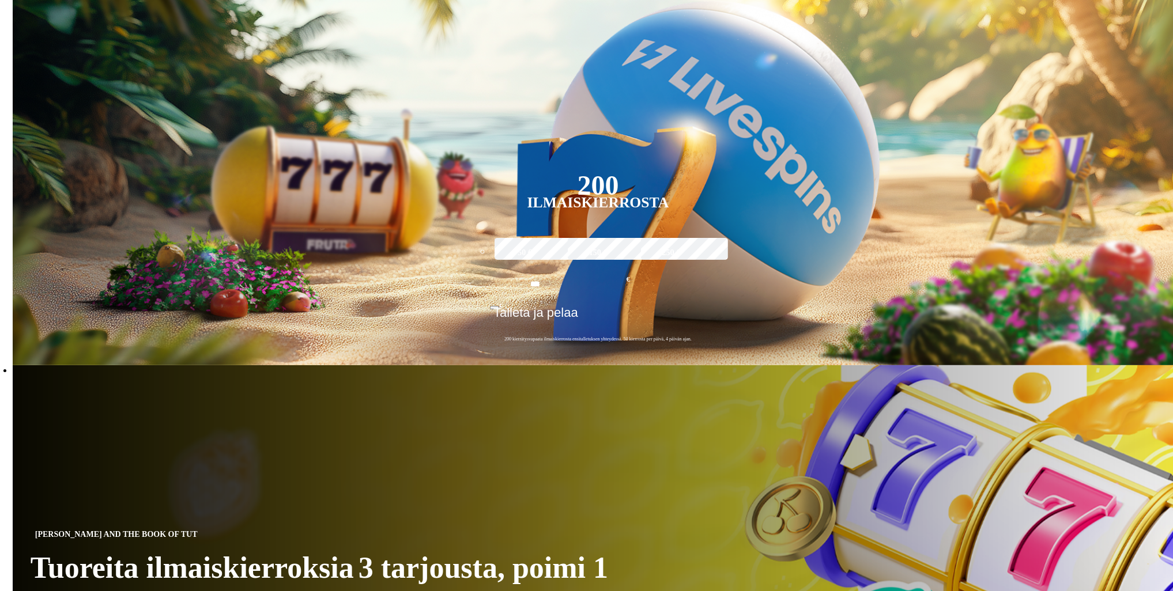
type input "*****"
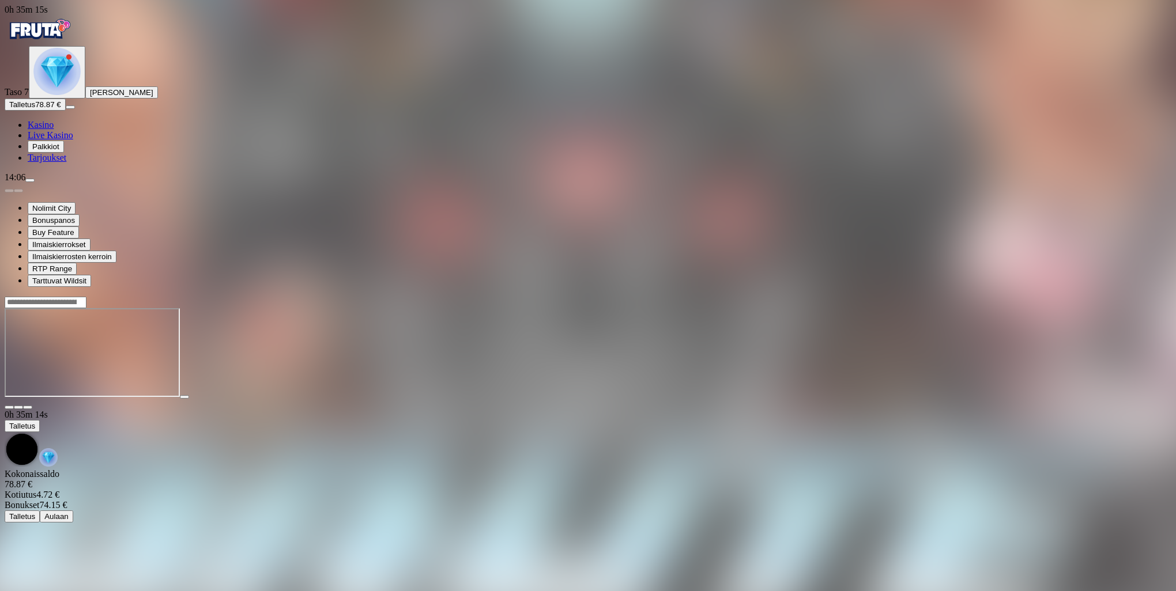
click at [28, 407] on span "fullscreen icon" at bounding box center [28, 407] width 0 height 0
click at [50, 130] on span "Kasino" at bounding box center [41, 125] width 26 height 10
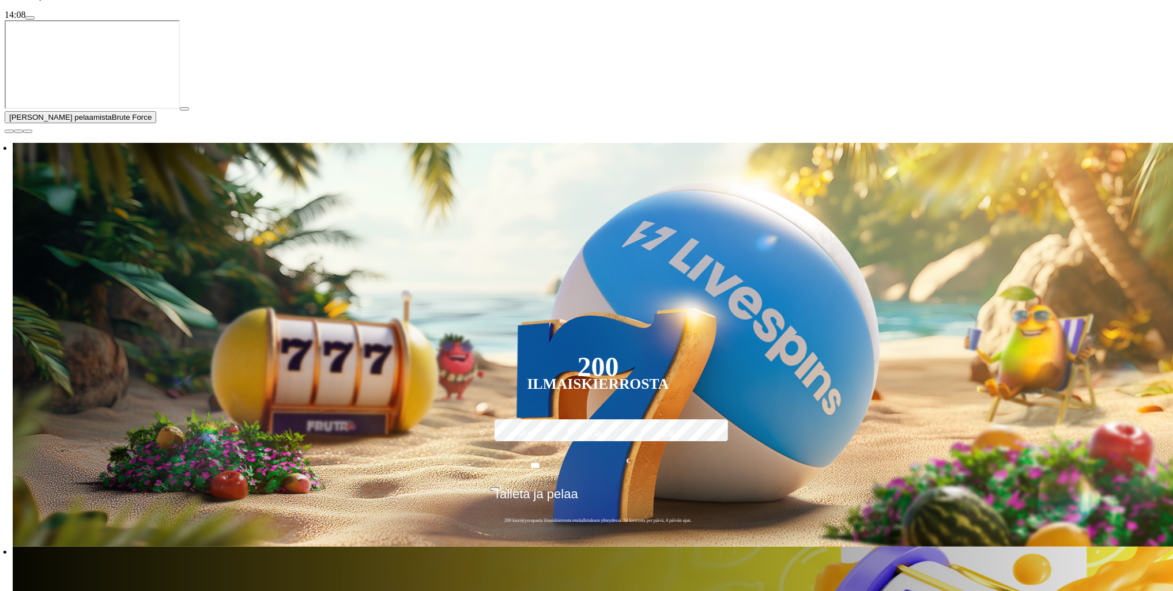
scroll to position [231, 0]
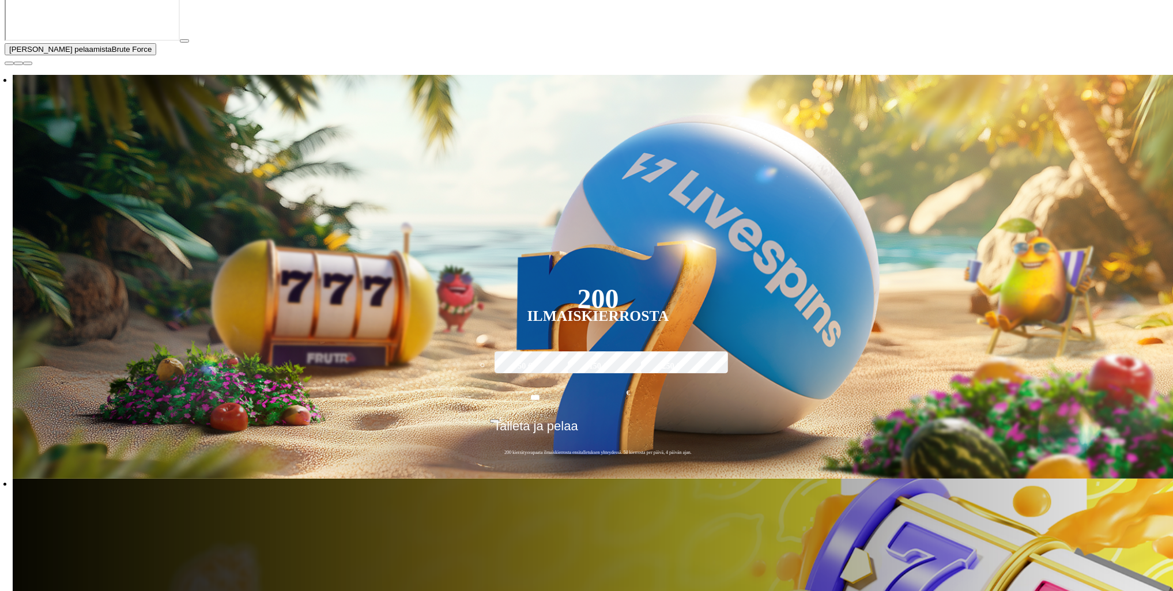
click at [9, 63] on span "close icon" at bounding box center [9, 63] width 0 height 0
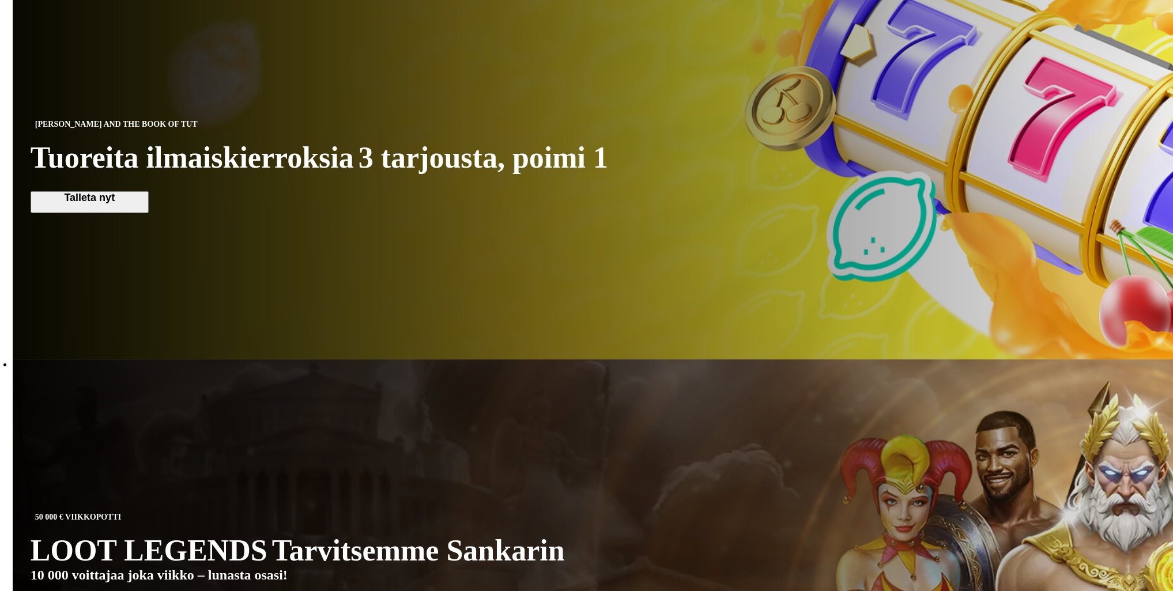
scroll to position [864, 0]
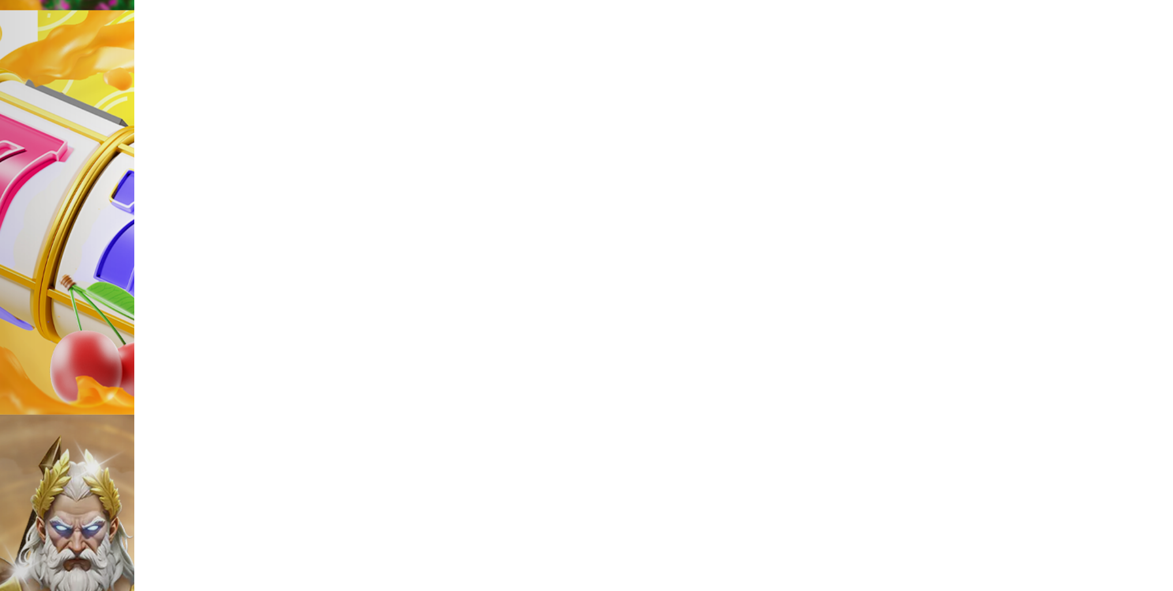
scroll to position [576, 0]
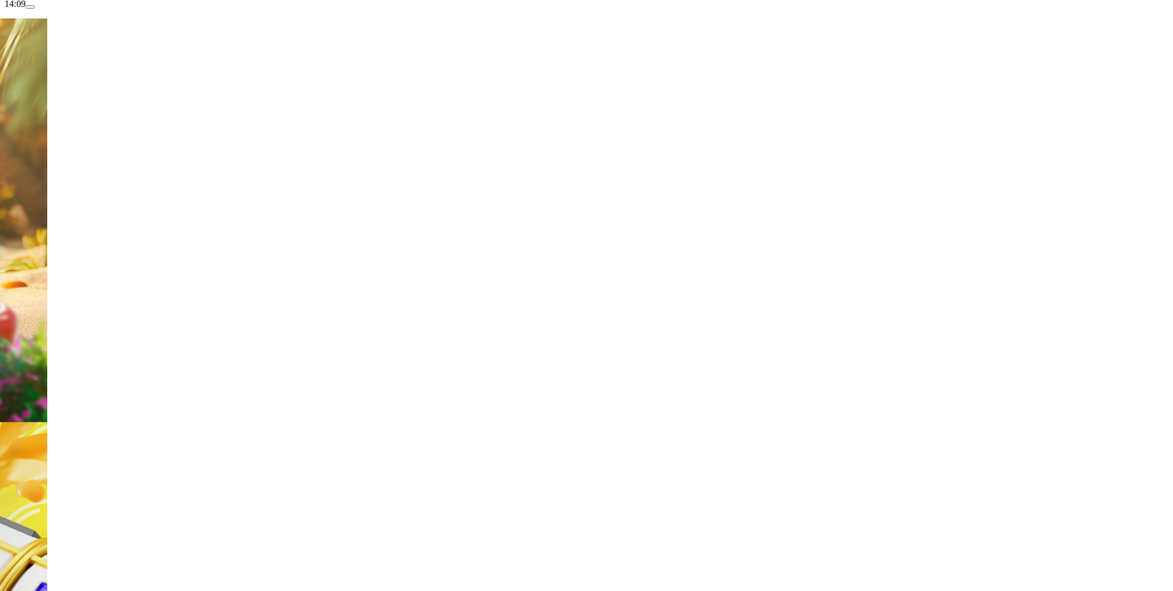
scroll to position [173, 0]
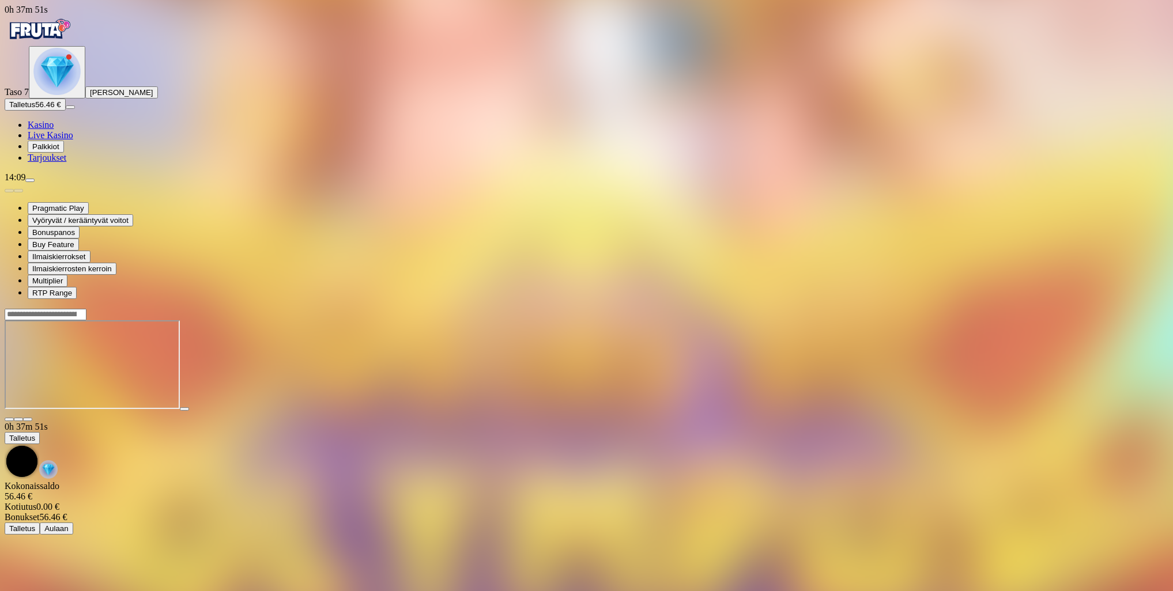
click at [28, 420] on span "fullscreen icon" at bounding box center [28, 420] width 0 height 0
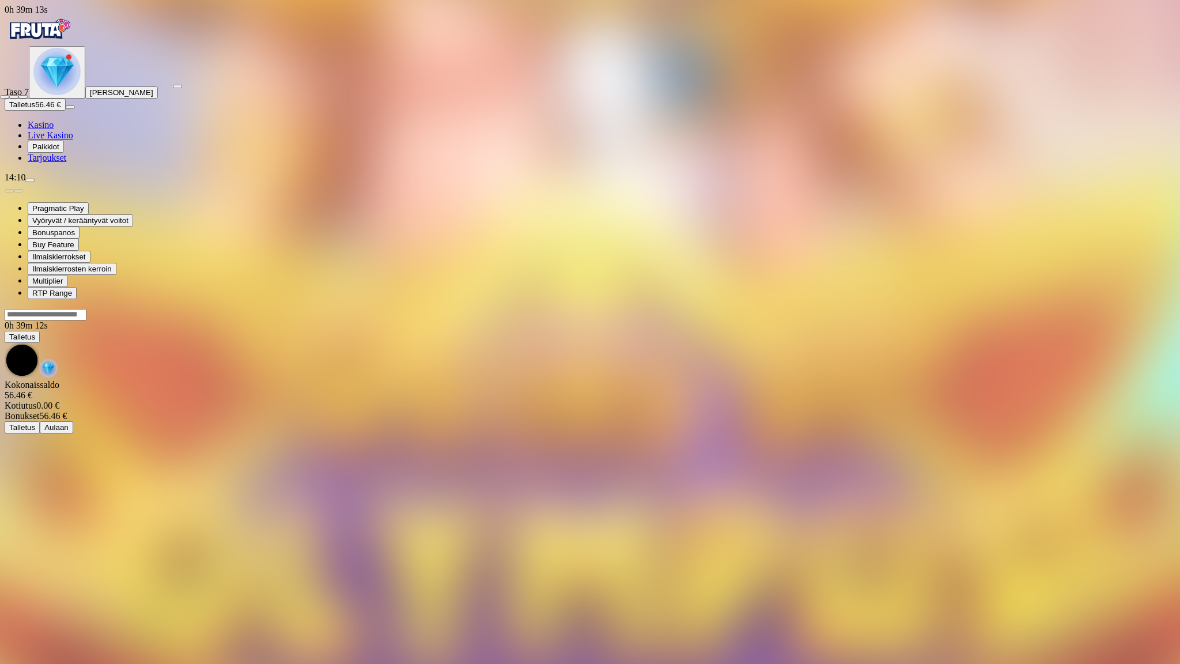
click at [5, 97] on span "close icon" at bounding box center [5, 97] width 0 height 0
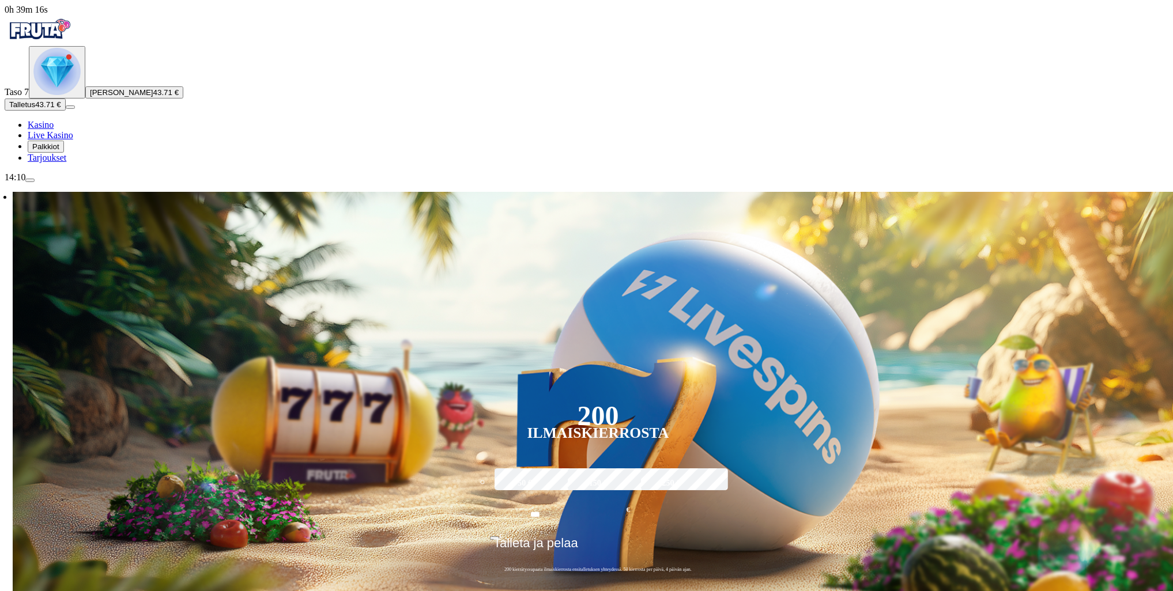
click at [30, 180] on span "menu icon" at bounding box center [30, 180] width 0 height 0
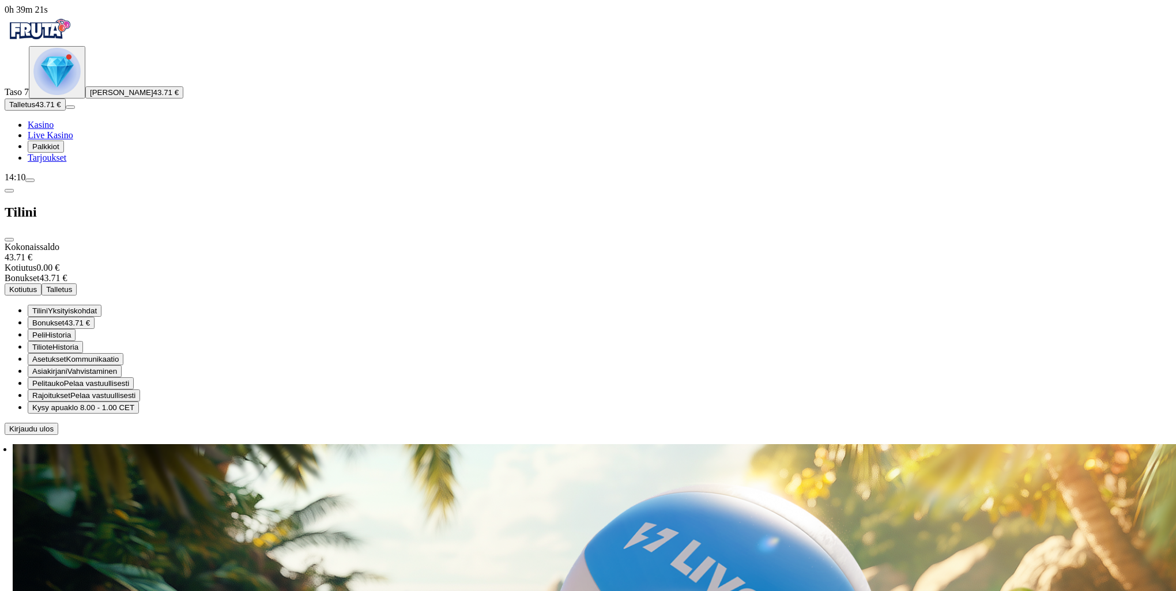
click at [48, 307] on span "Tilini" at bounding box center [40, 311] width 16 height 9
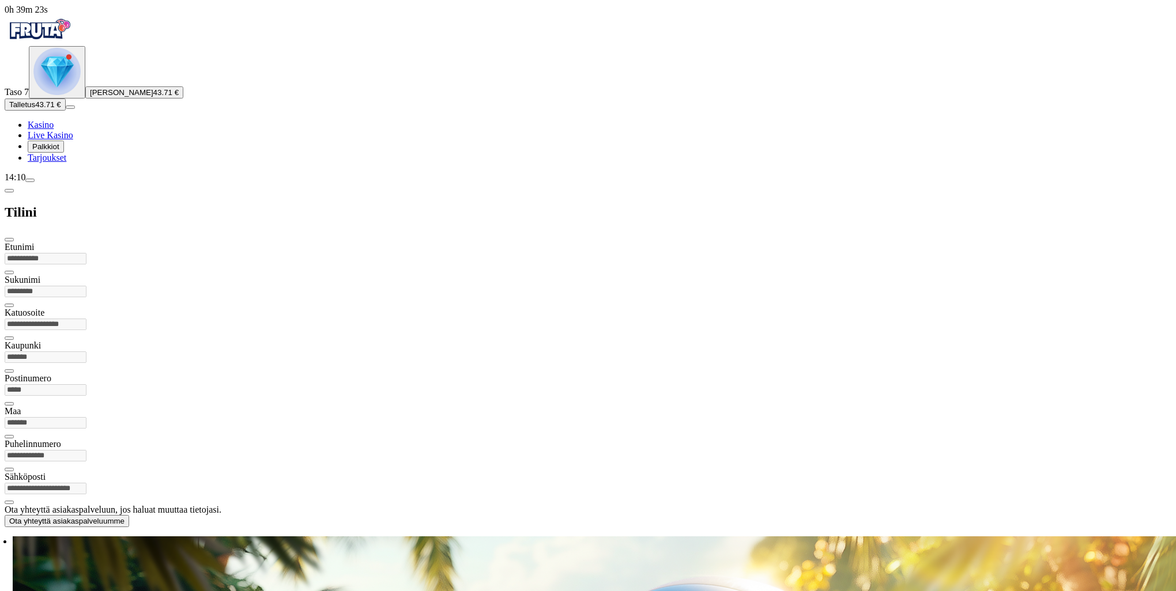
click at [9, 191] on span "chevron-left icon" at bounding box center [9, 191] width 0 height 0
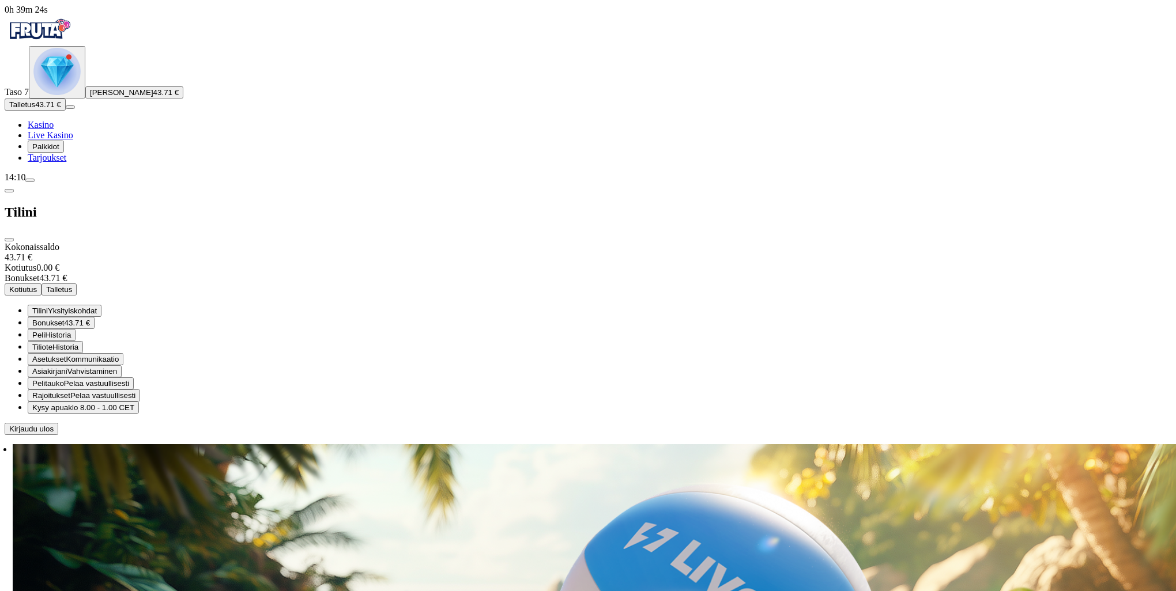
click at [119, 355] on span "Kommunikaatio" at bounding box center [92, 359] width 53 height 9
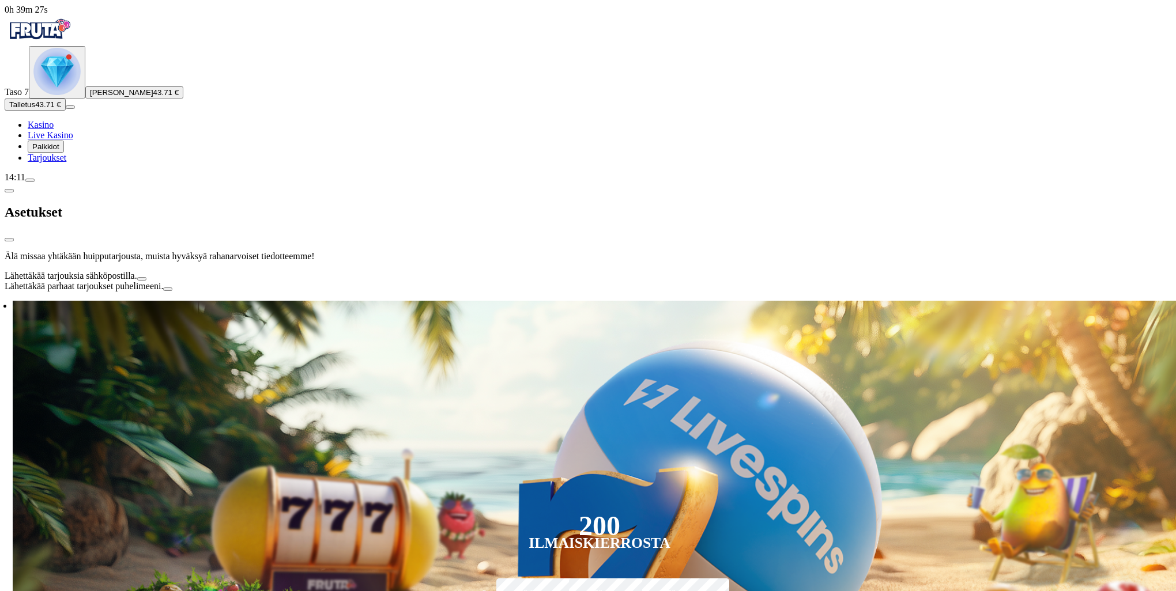
click at [9, 191] on span "chevron-left icon" at bounding box center [9, 191] width 0 height 0
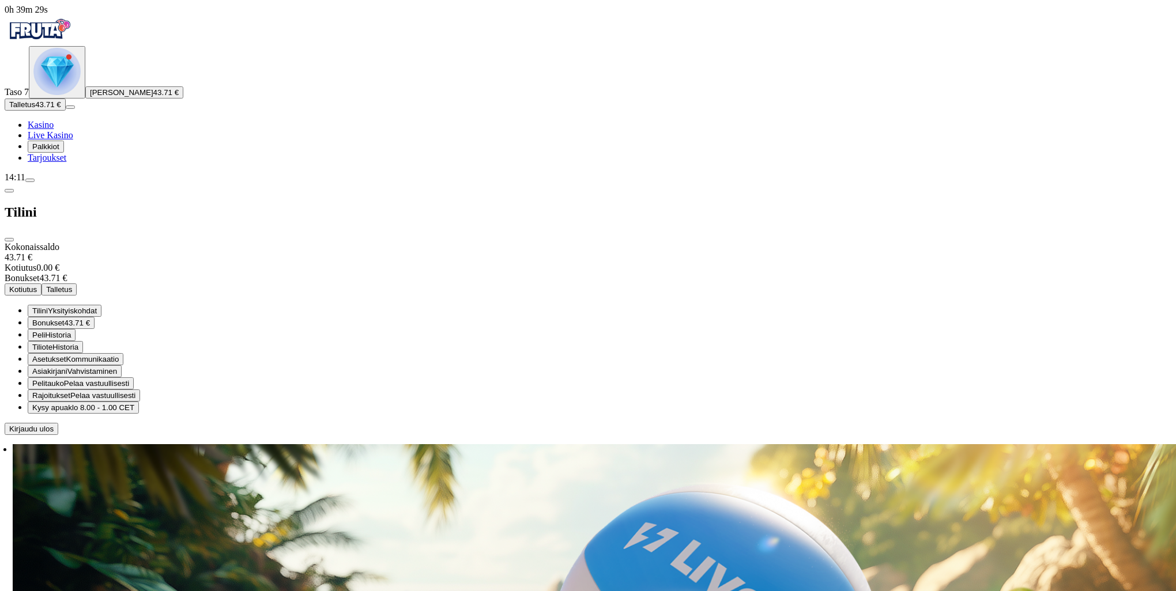
click at [78, 343] on span "Historia" at bounding box center [65, 347] width 26 height 9
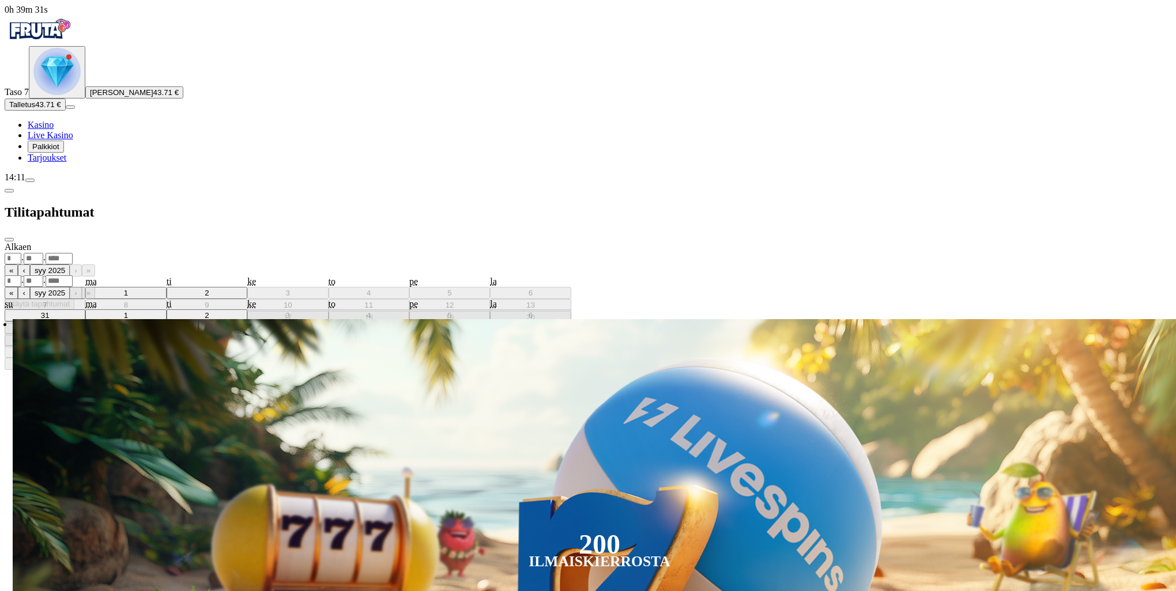
click at [9, 191] on span "chevron-left icon" at bounding box center [9, 191] width 0 height 0
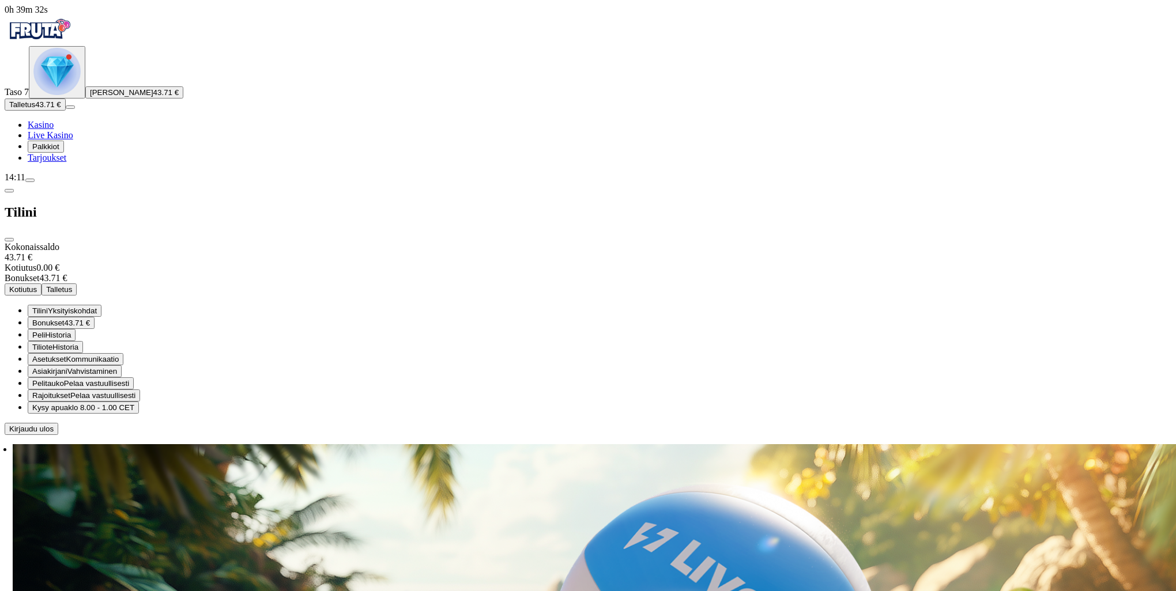
click at [122, 365] on button "Asiakirjani Vahvistaminen" at bounding box center [75, 371] width 94 height 12
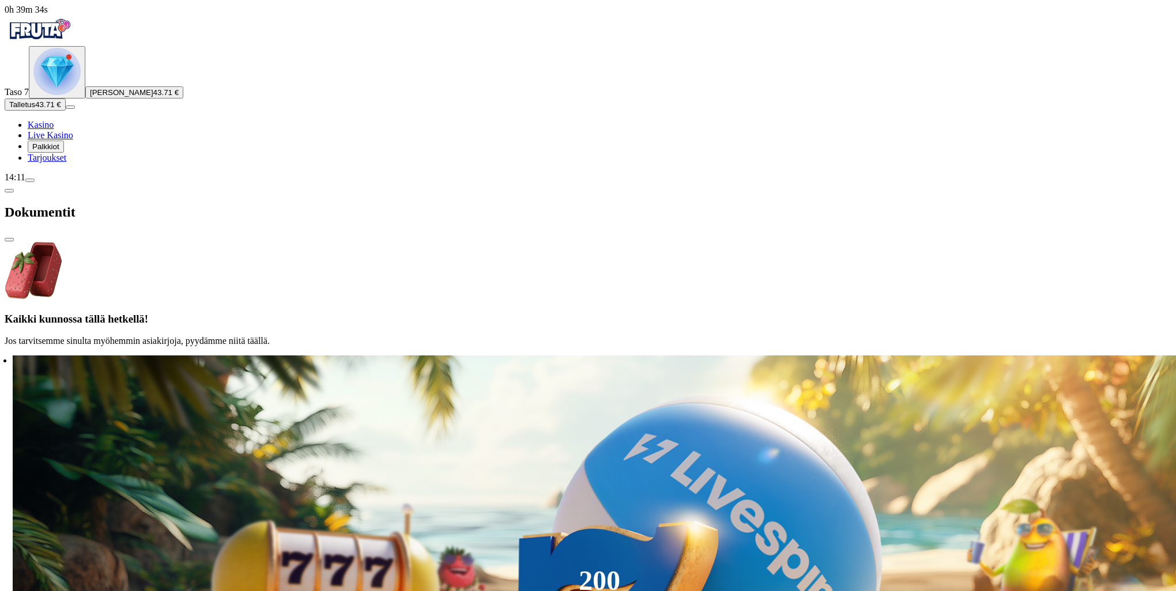
click at [9, 191] on span "chevron-left icon" at bounding box center [9, 191] width 0 height 0
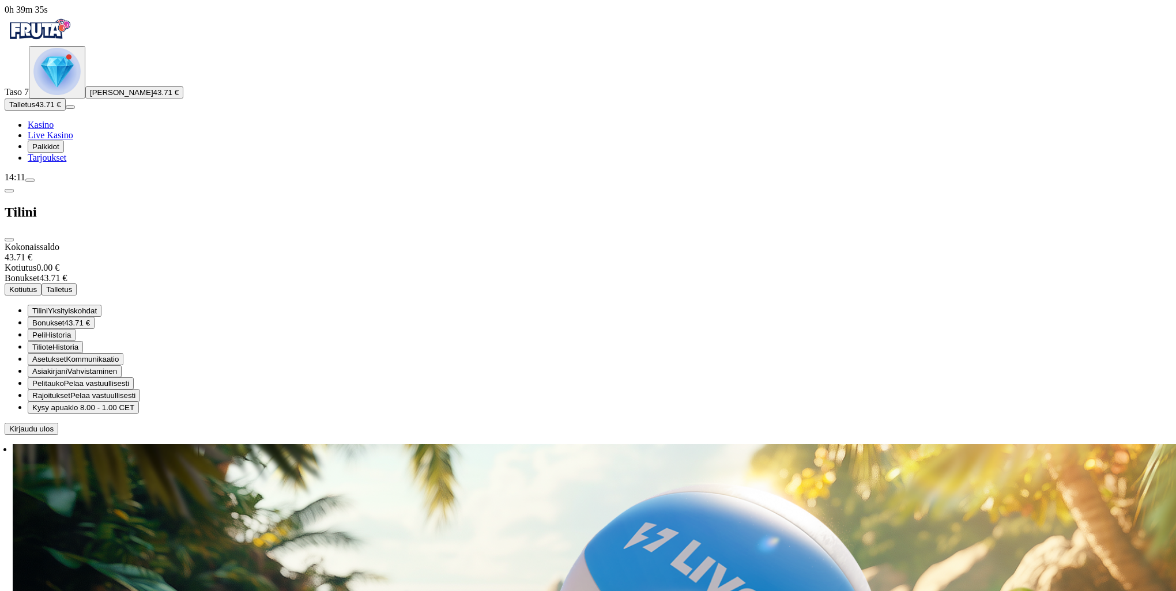
click at [135, 391] on span "Pelaa vastuullisesti" at bounding box center [102, 395] width 65 height 9
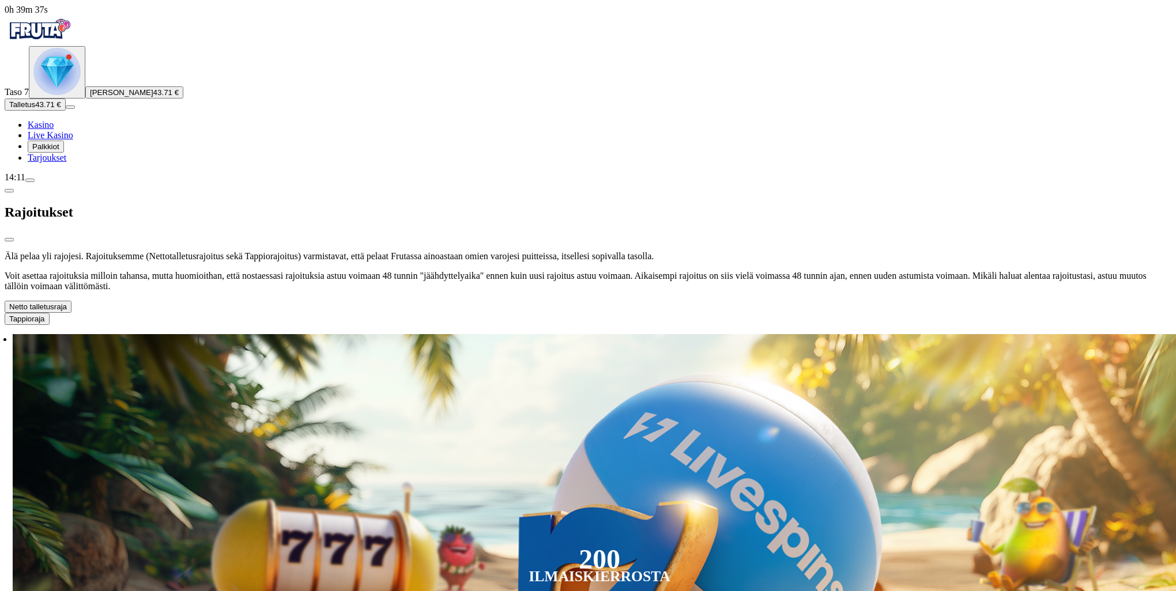
click at [71, 301] on button "Netto talletusraja" at bounding box center [38, 307] width 67 height 12
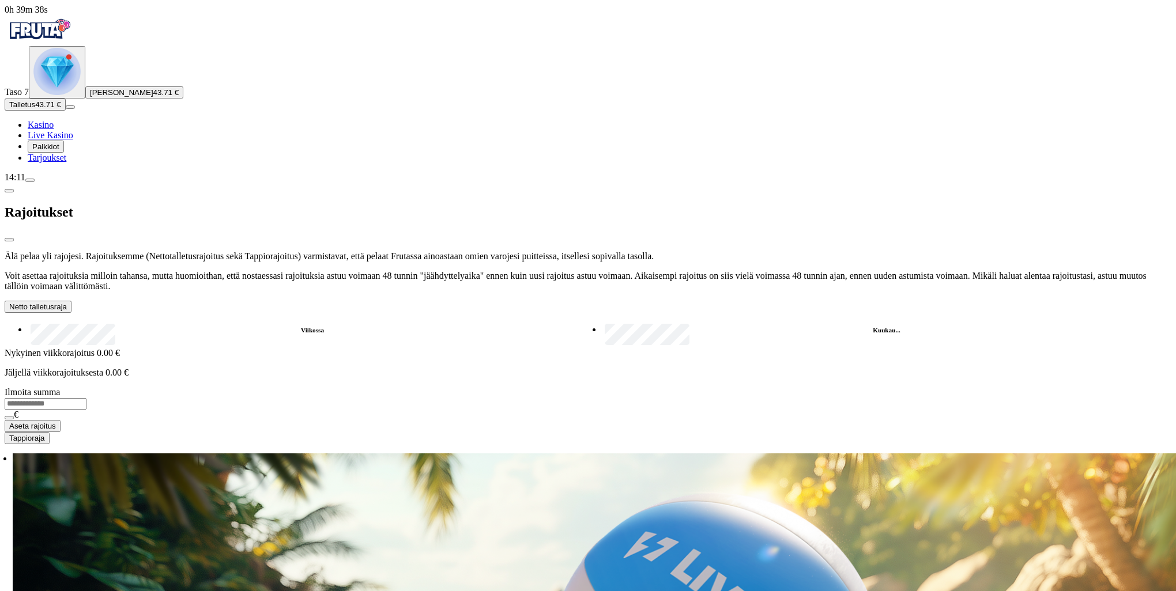
click at [50, 432] on button "Tappioraja" at bounding box center [27, 438] width 45 height 12
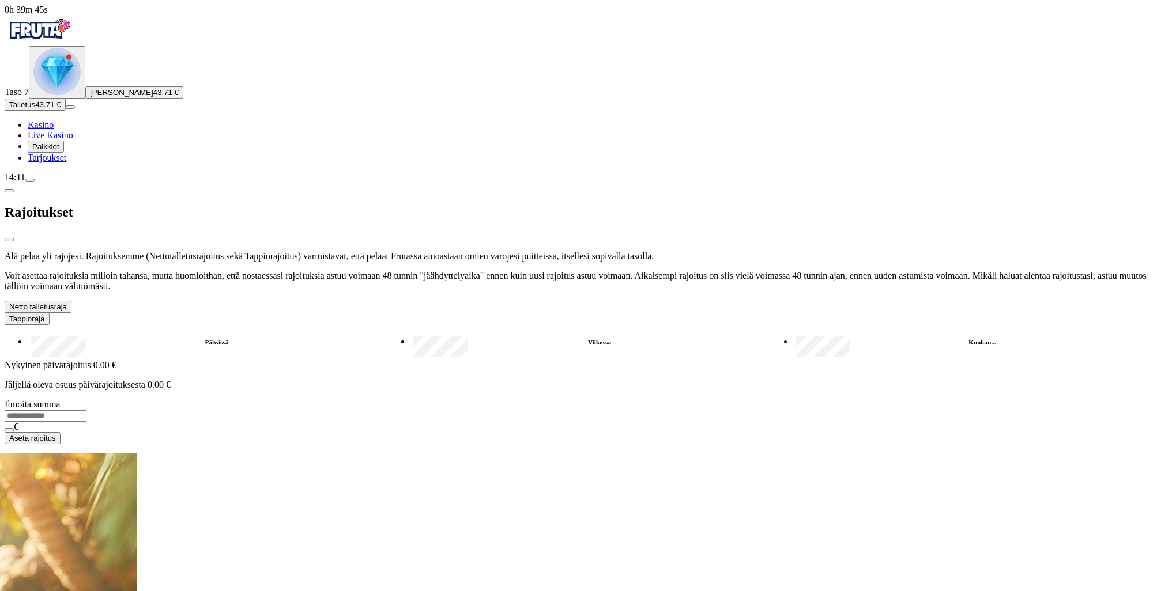
click at [71, 301] on button "Netto talletusraja" at bounding box center [38, 307] width 67 height 12
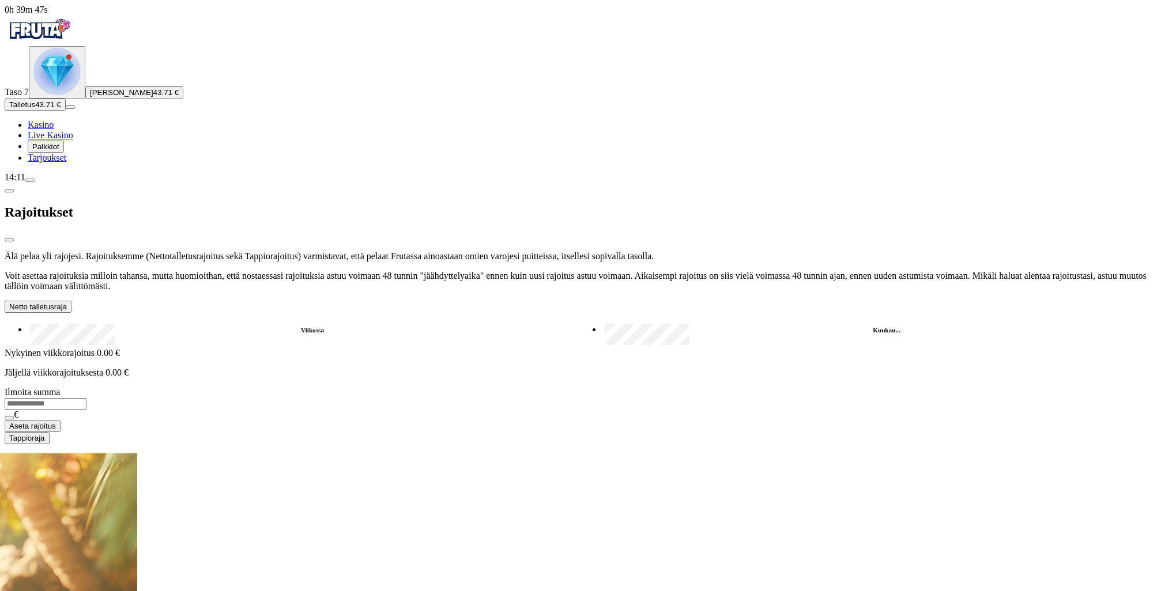
click at [505, 444] on div at bounding box center [588, 444] width 1166 height 0
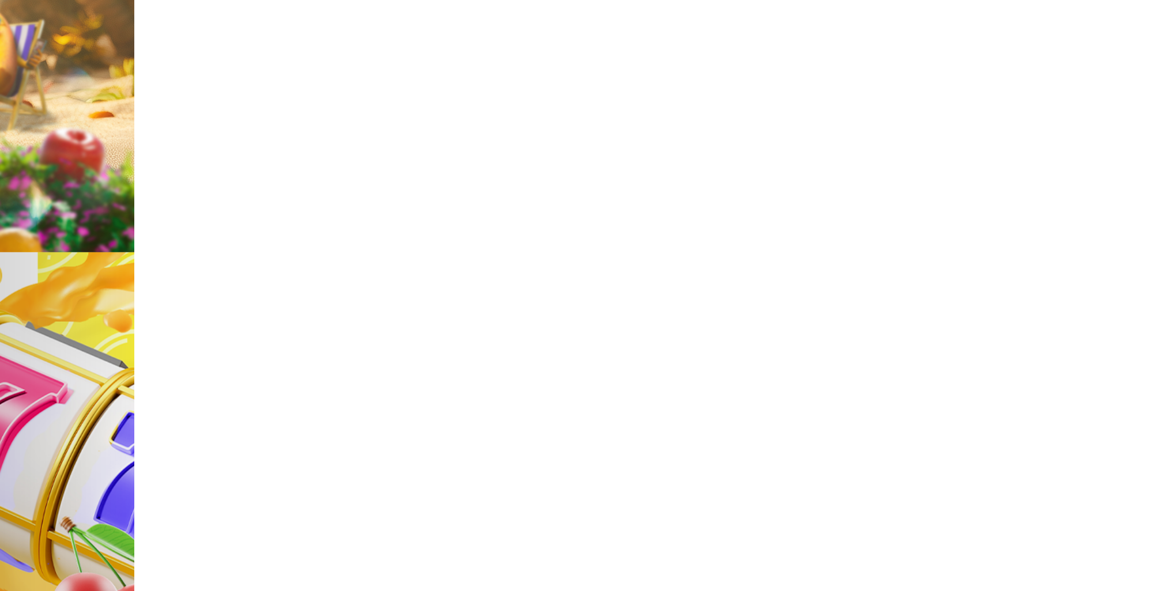
scroll to position [346, 0]
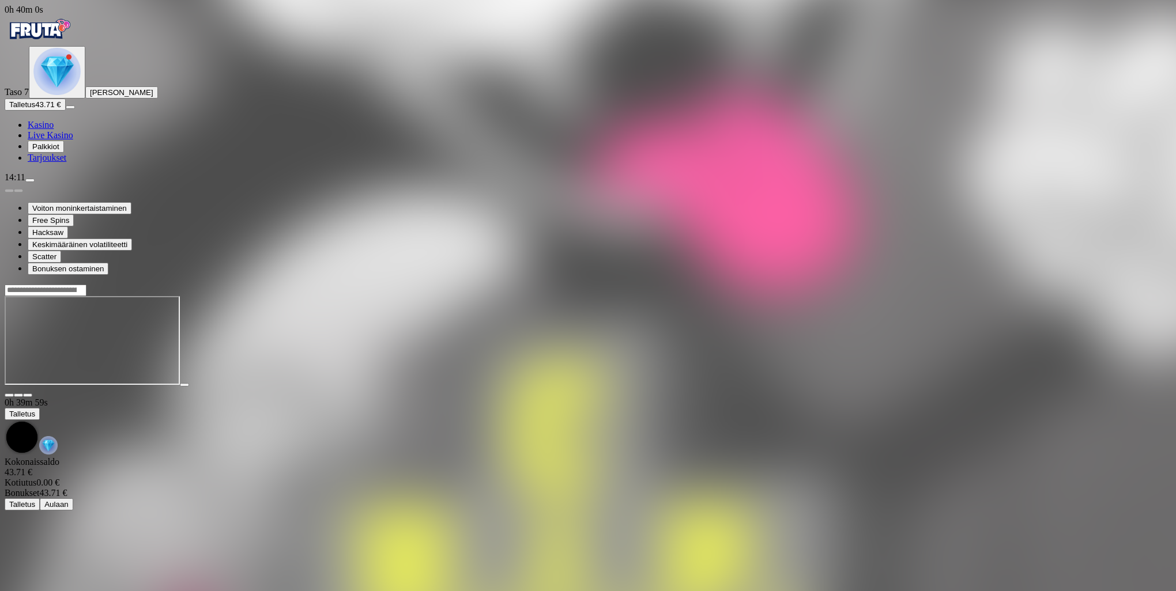
drag, startPoint x: 1102, startPoint y: 46, endPoint x: 1098, endPoint y: 78, distance: 32.0
click at [32, 394] on button "button" at bounding box center [27, 395] width 9 height 3
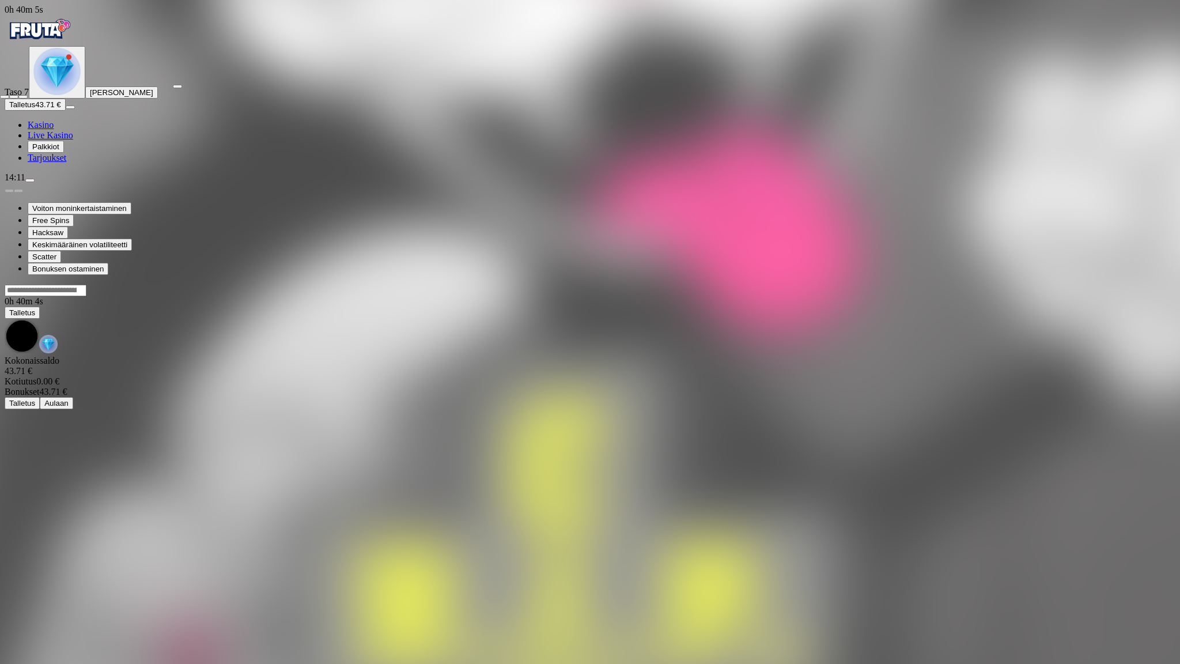
click at [5, 97] on span "close icon" at bounding box center [5, 97] width 0 height 0
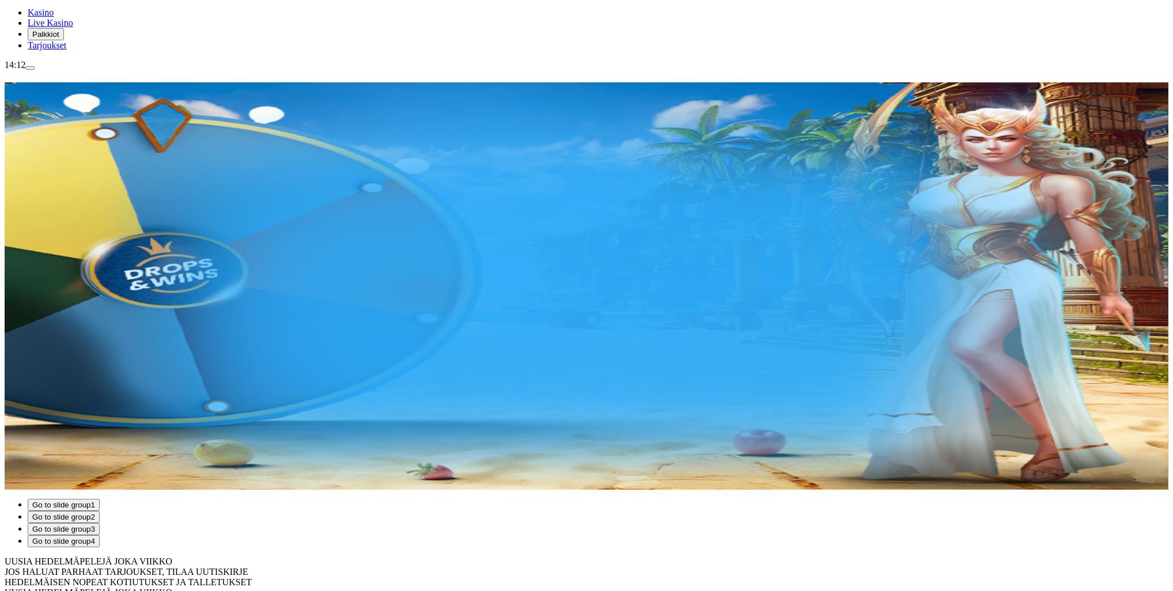
scroll to position [115, 0]
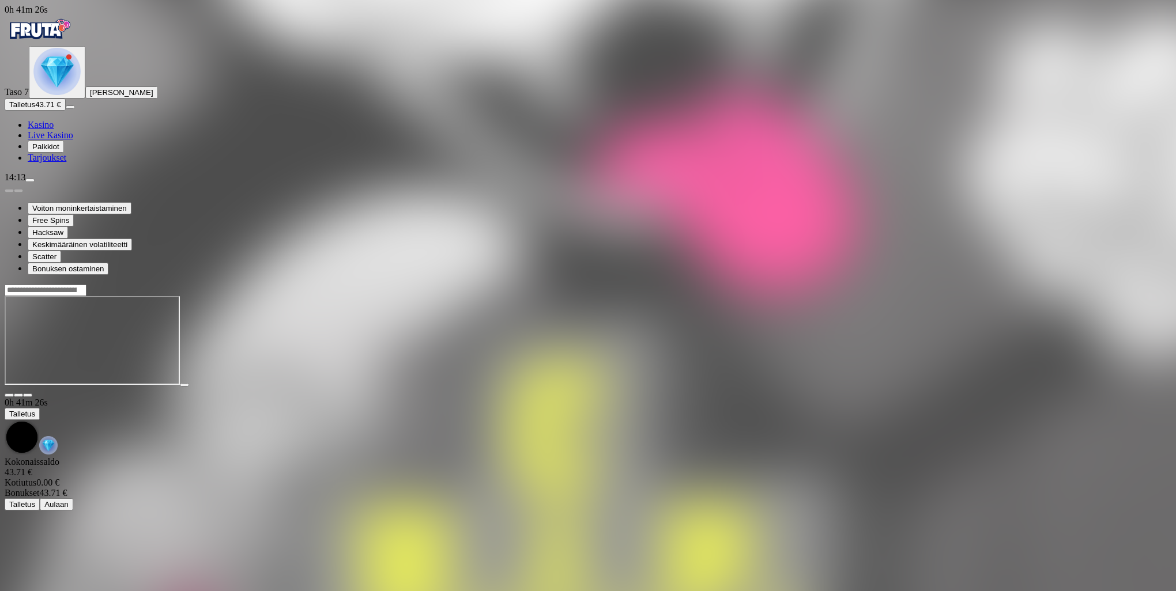
click at [9, 395] on span "close icon" at bounding box center [9, 395] width 0 height 0
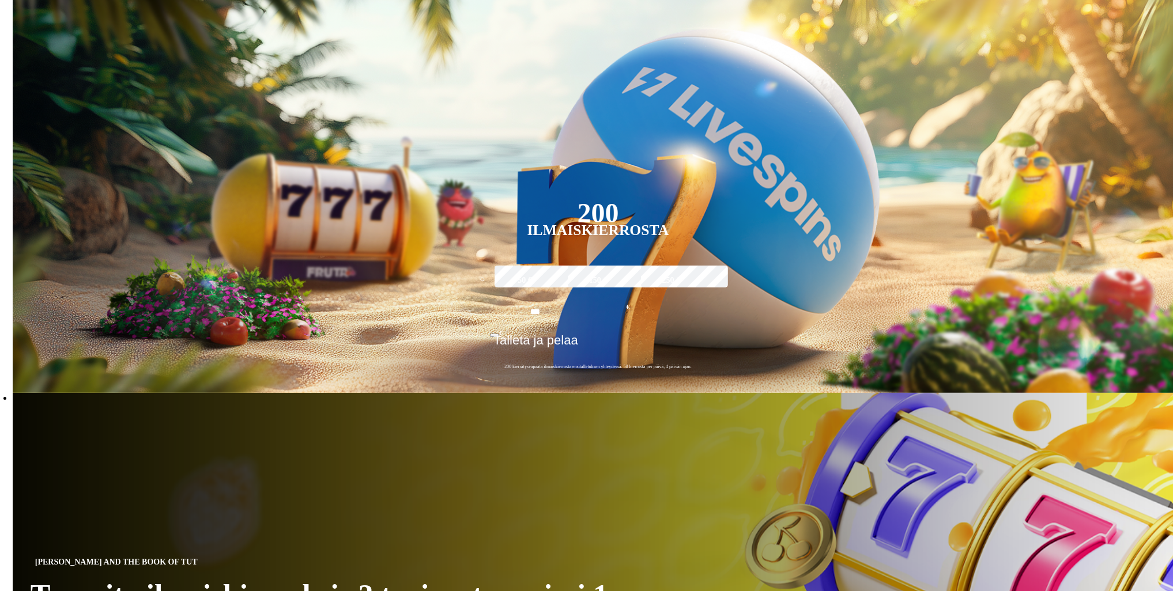
scroll to position [288, 0]
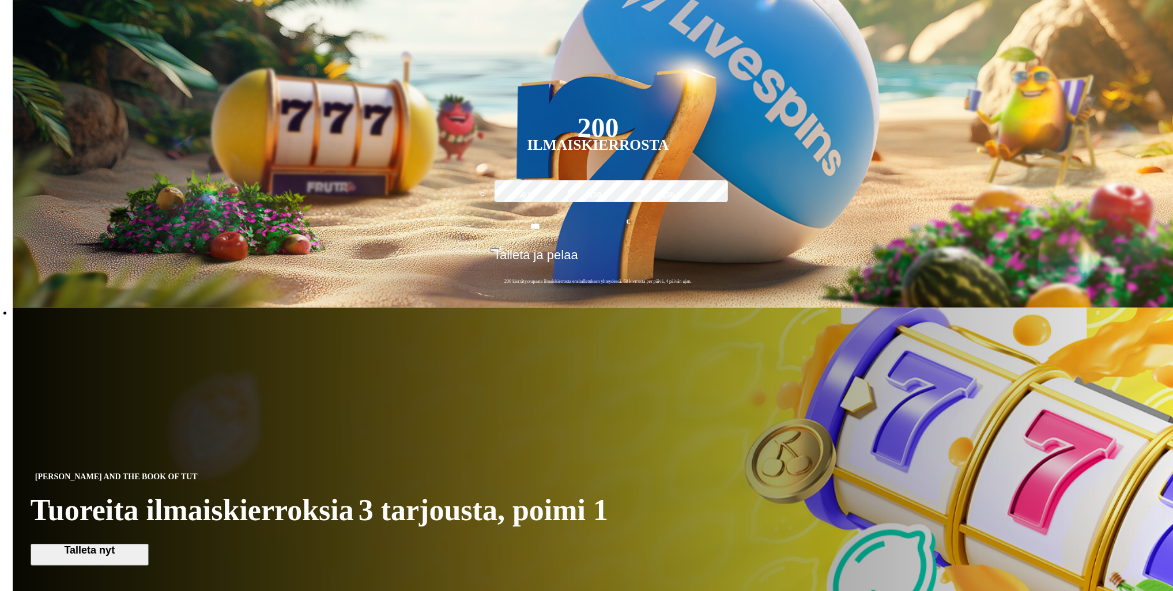
type input "***"
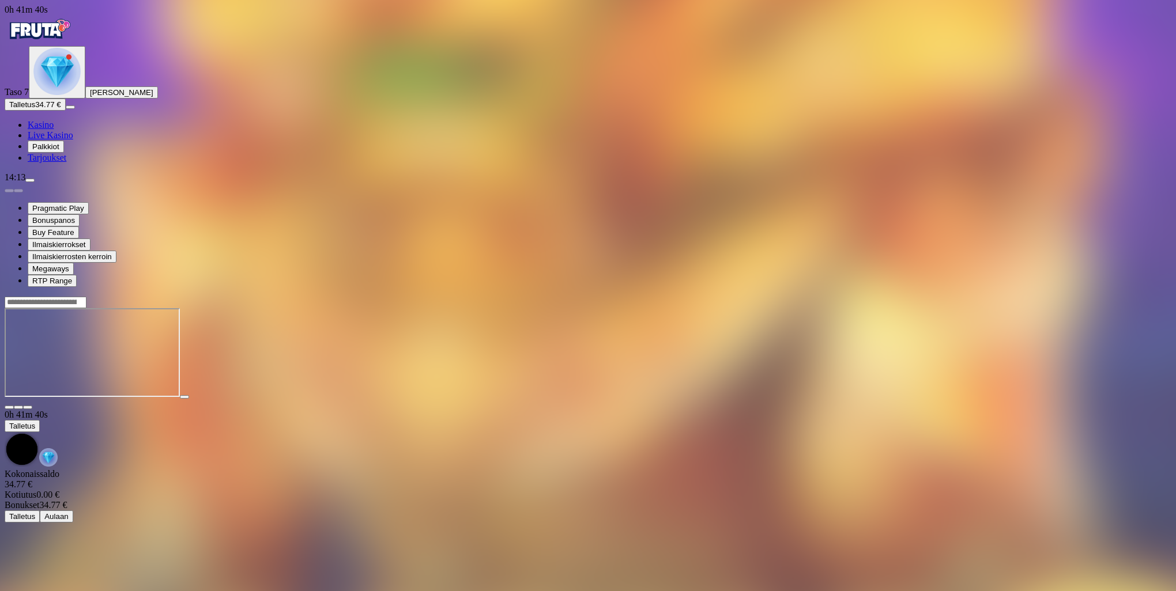
click at [28, 407] on span "fullscreen icon" at bounding box center [28, 407] width 0 height 0
click at [9, 407] on span "close icon" at bounding box center [9, 407] width 0 height 0
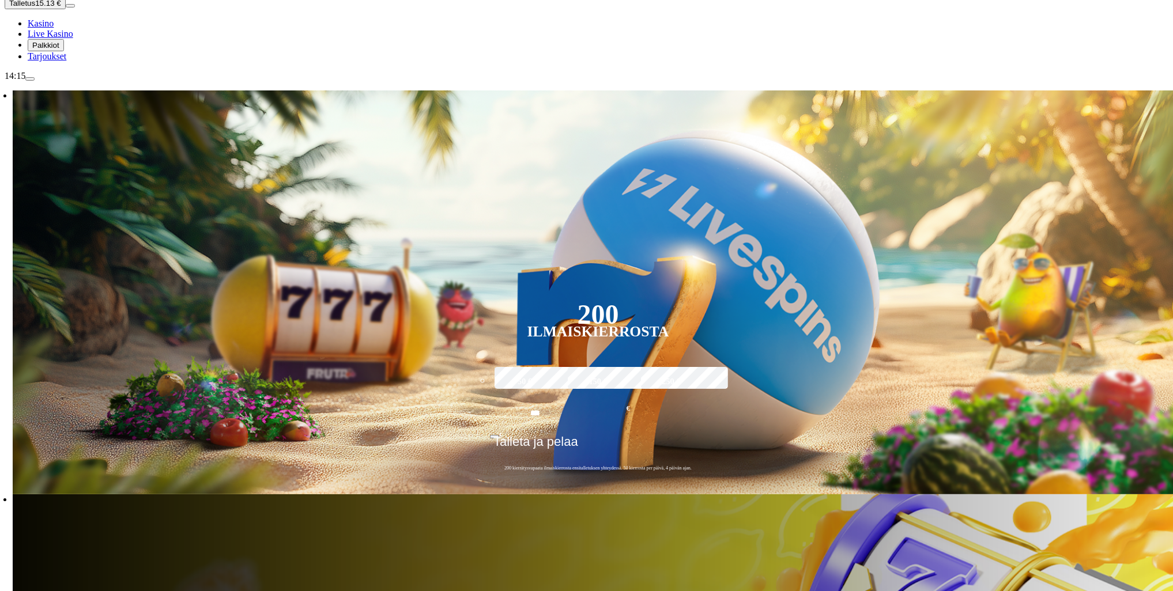
scroll to position [115, 0]
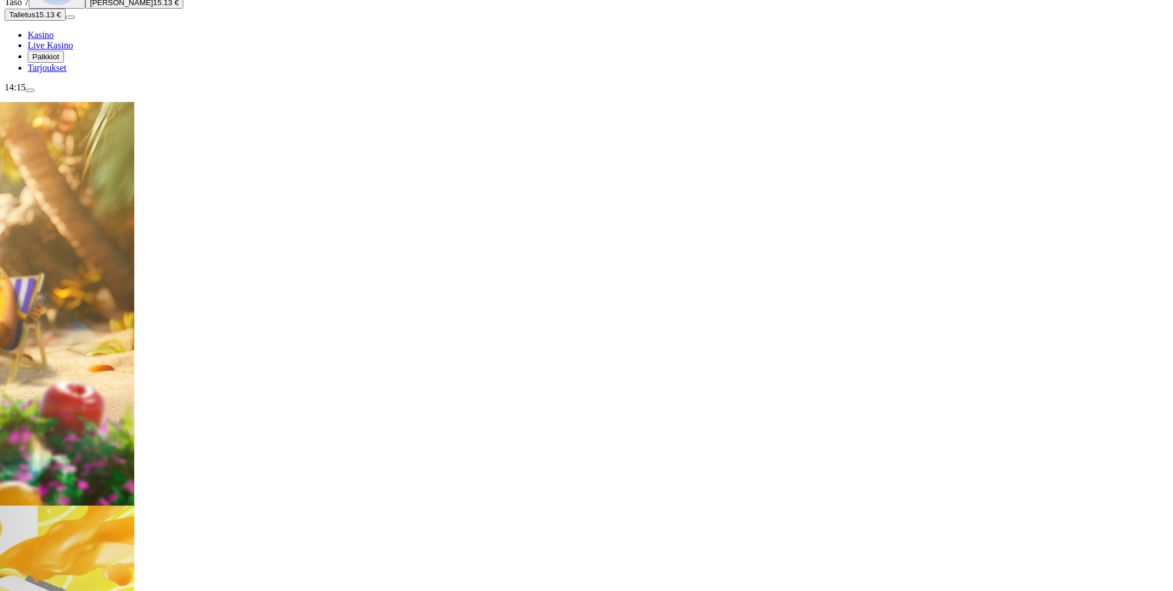
scroll to position [0, 0]
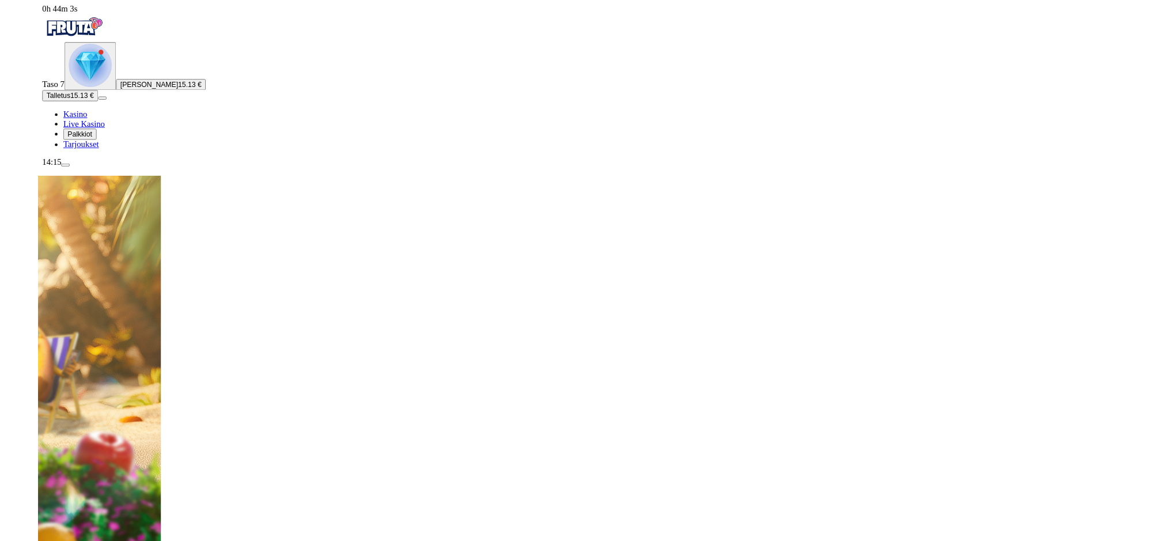
scroll to position [634, 0]
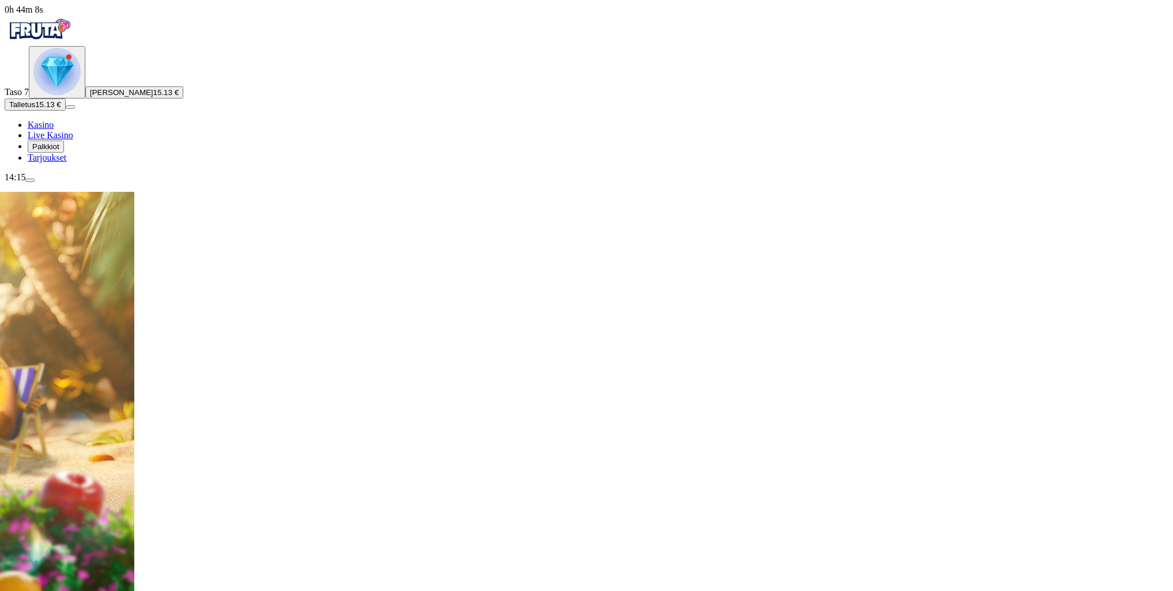
type input "********"
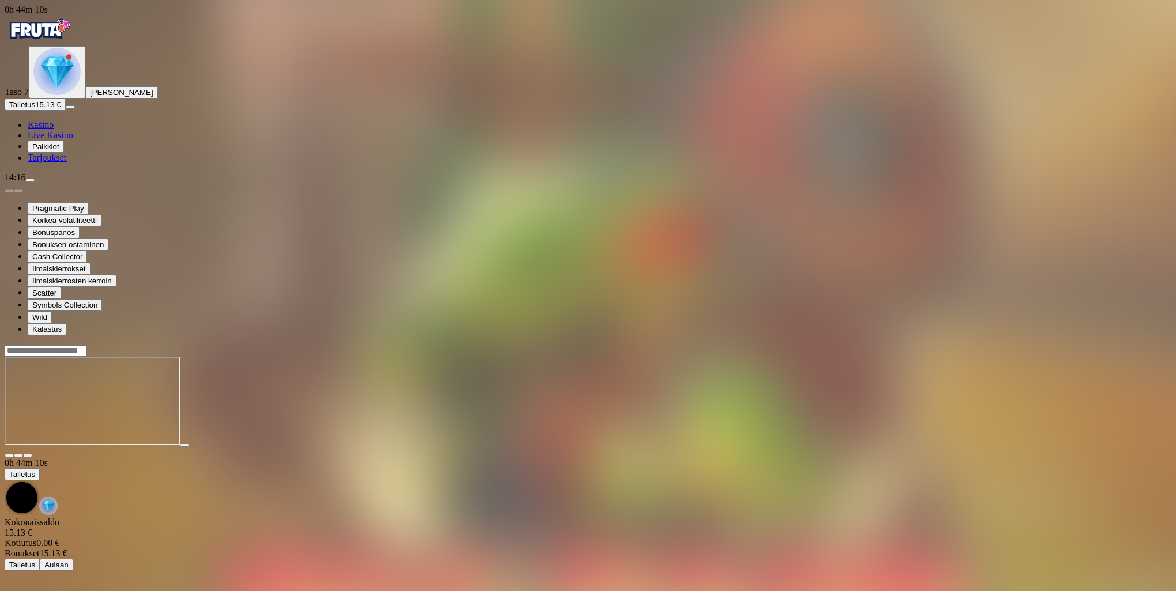
click at [32, 454] on button "button" at bounding box center [27, 455] width 9 height 3
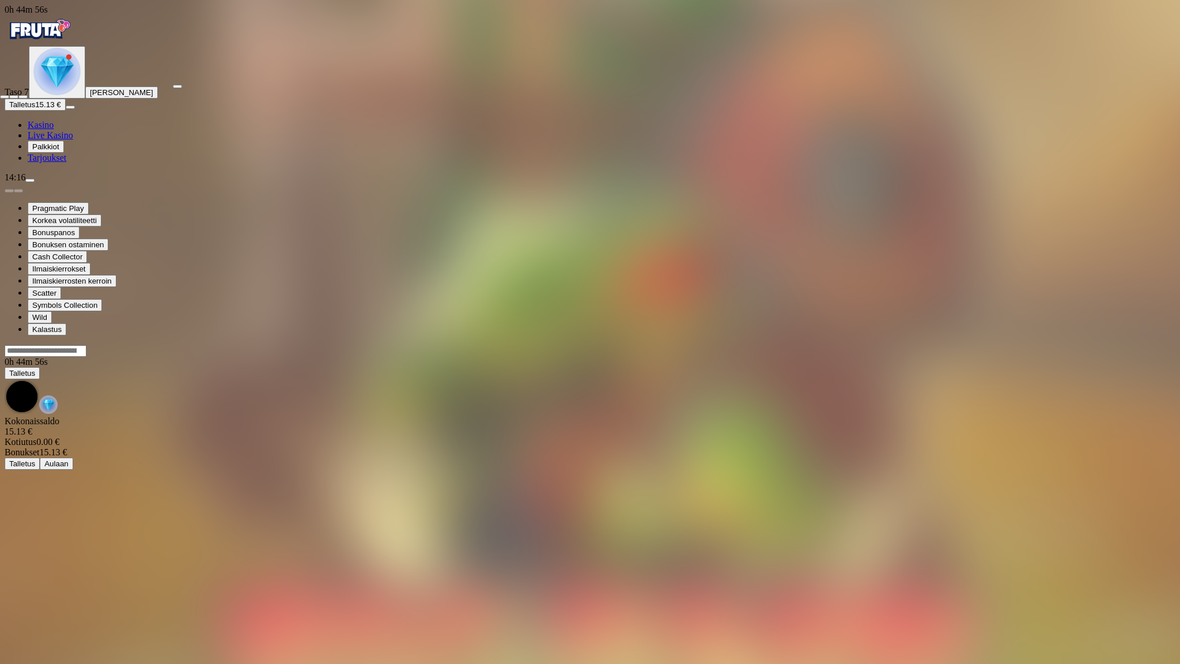
click at [5, 97] on span "close icon" at bounding box center [5, 97] width 0 height 0
